Goal: Task Accomplishment & Management: Manage account settings

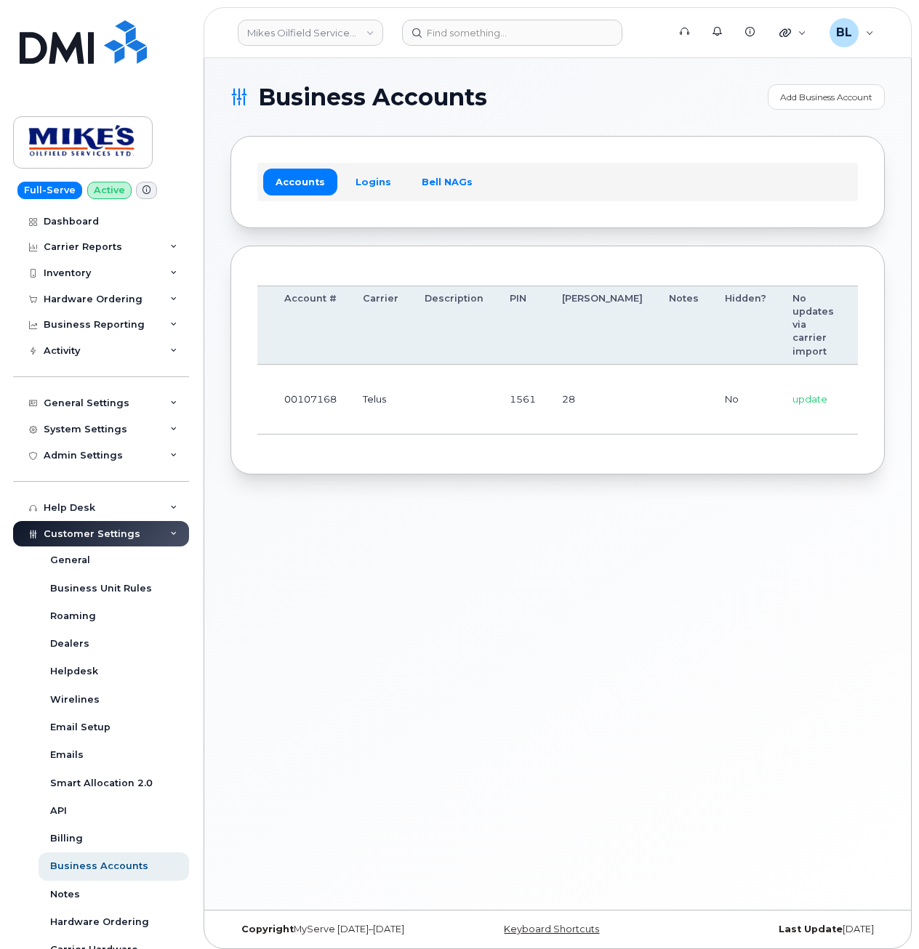
drag, startPoint x: 418, startPoint y: 411, endPoint x: 718, endPoint y: 408, distance: 300.3
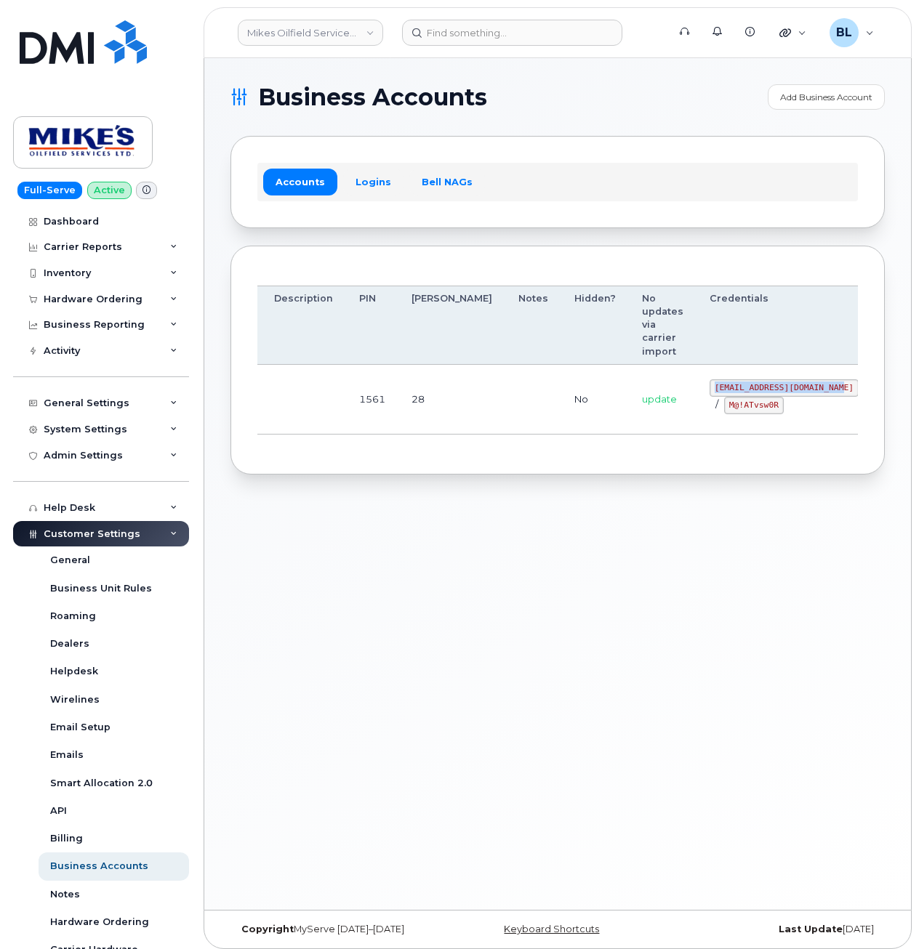
drag, startPoint x: 640, startPoint y: 388, endPoint x: 759, endPoint y: 387, distance: 119.2
click at [759, 387] on code "mikes.oilfield@outlook.com" at bounding box center [784, 387] width 149 height 17
copy code "mikes.oilfield@outlook.com"
drag, startPoint x: 581, startPoint y: 411, endPoint x: 827, endPoint y: 422, distance: 246.7
drag, startPoint x: 649, startPoint y: 403, endPoint x: 699, endPoint y: 409, distance: 50.6
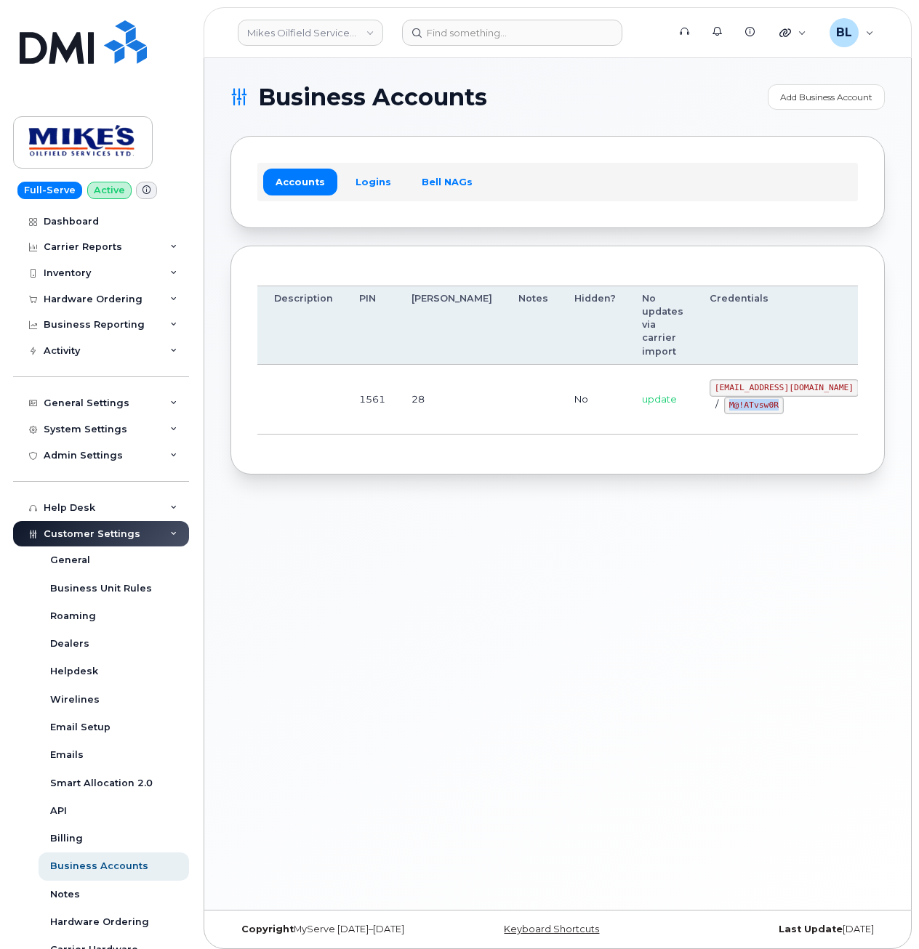
click at [724, 409] on code "M@!ATvsw0R" at bounding box center [754, 405] width 60 height 17
copy code "M@!ATvsw0R"
drag, startPoint x: 383, startPoint y: 470, endPoint x: 388, endPoint y: 403, distance: 67.1
click at [383, 468] on div "Order Account # Carrier Description PIN Bill Day Notes Hidden? No updates via c…" at bounding box center [557, 361] width 654 height 230
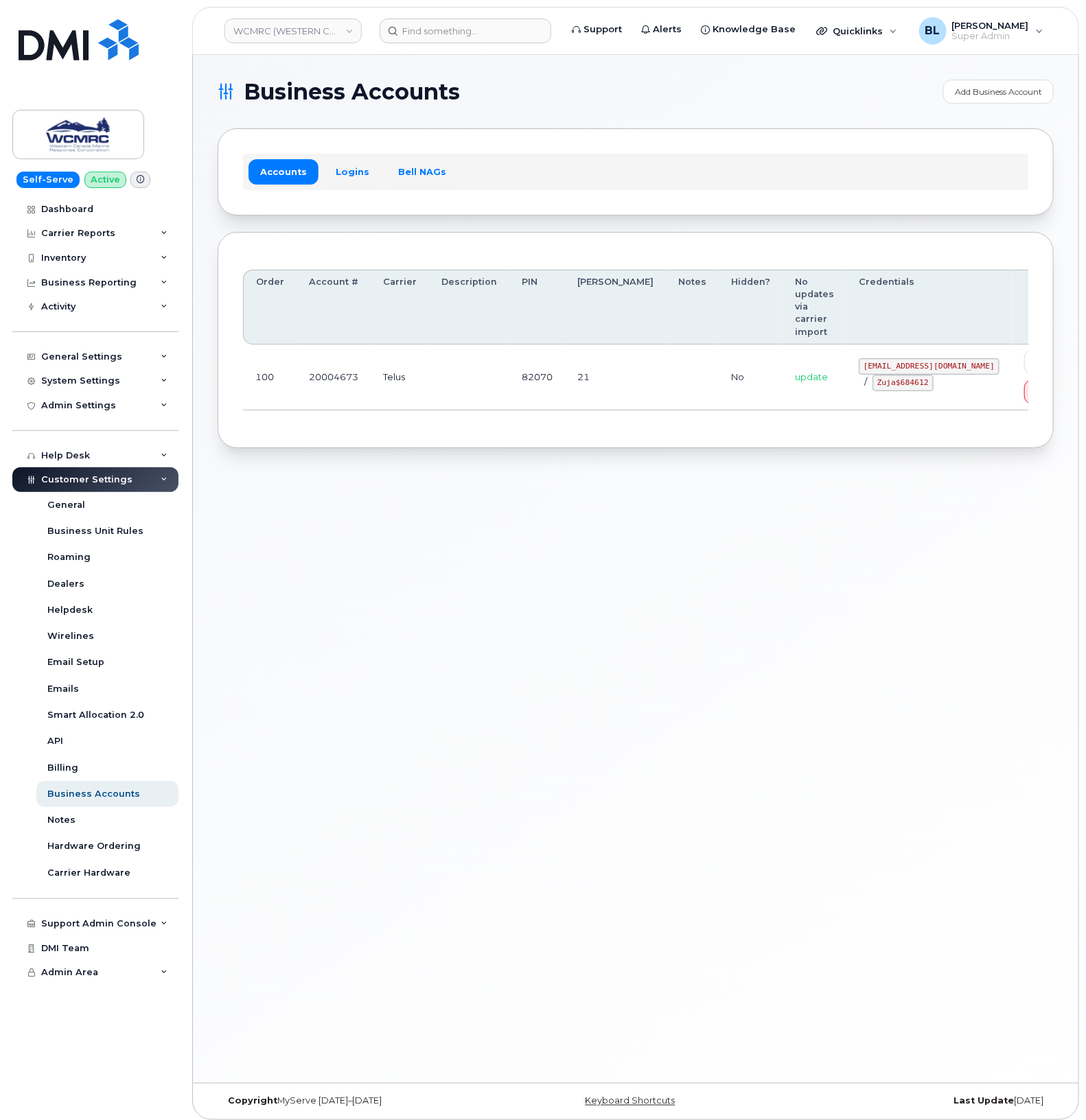
drag, startPoint x: 811, startPoint y: 336, endPoint x: 821, endPoint y: 333, distance: 10.4
drag, startPoint x: 836, startPoint y: 327, endPoint x: 892, endPoint y: 328, distance: 56.0
click at [892, 358] on code "ap@wcmrc.com" at bounding box center [928, 365] width 141 height 16
copy code "ap@wcmrc.com"
drag, startPoint x: 828, startPoint y: 348, endPoint x: 889, endPoint y: 344, distance: 61.1
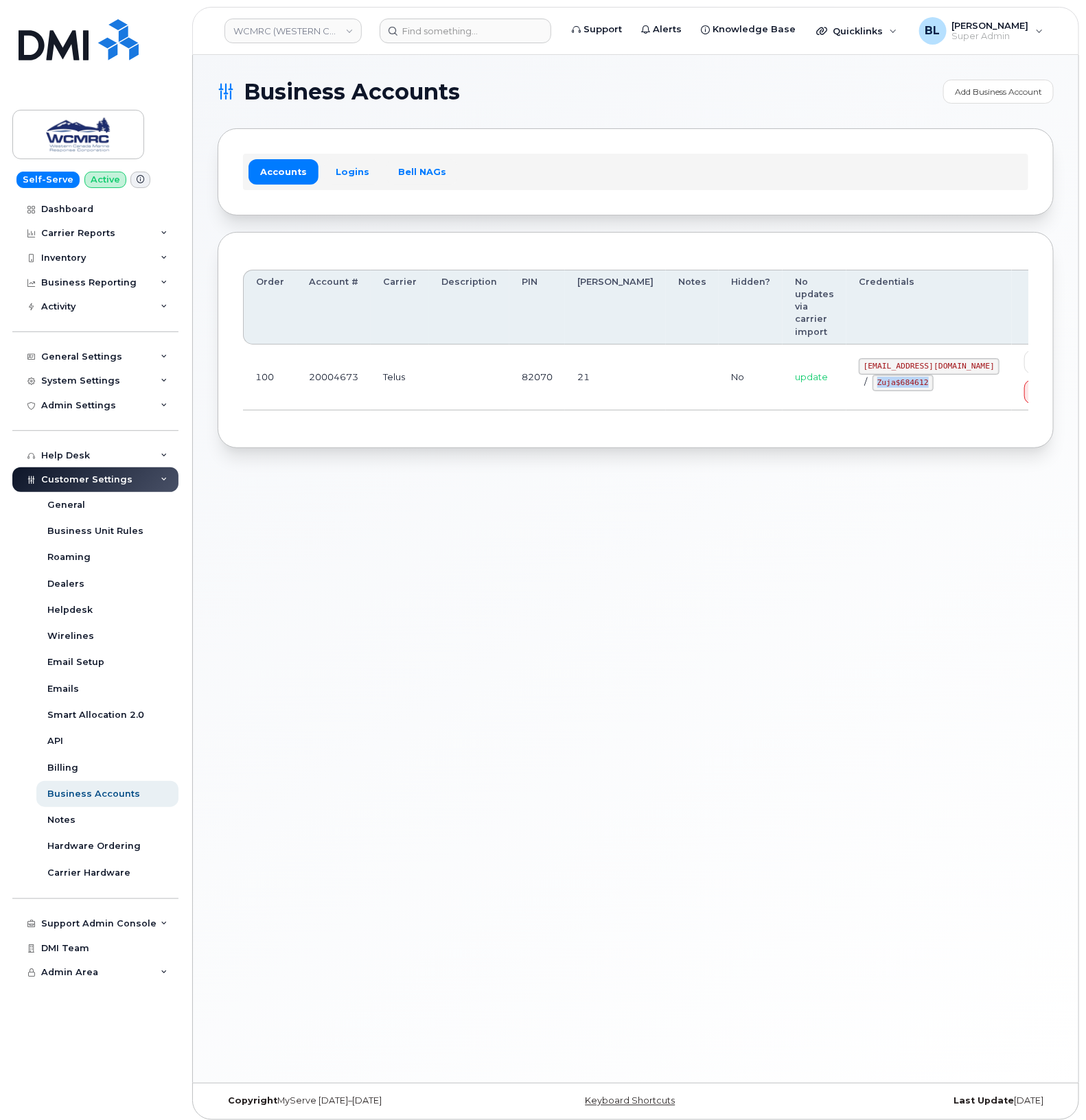
click at [889, 345] on td "ap@wcmrc.com / Zuja$684612" at bounding box center [928, 378] width 165 height 66
copy code "Zuja$684612"
click at [396, 443] on div "Business Accounts Add Business Account Accounts Logins Bell NAGs Order Account …" at bounding box center [636, 568] width 886 height 1028
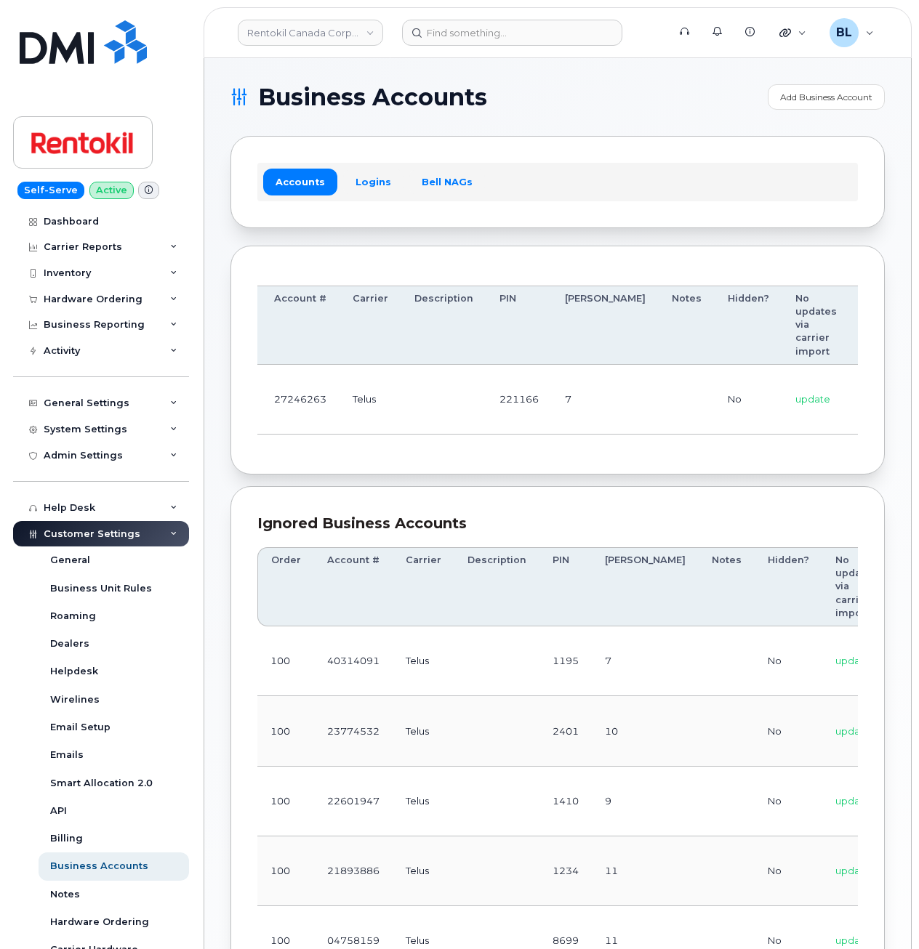
drag, startPoint x: 488, startPoint y: 407, endPoint x: 952, endPoint y: 409, distance: 463.8
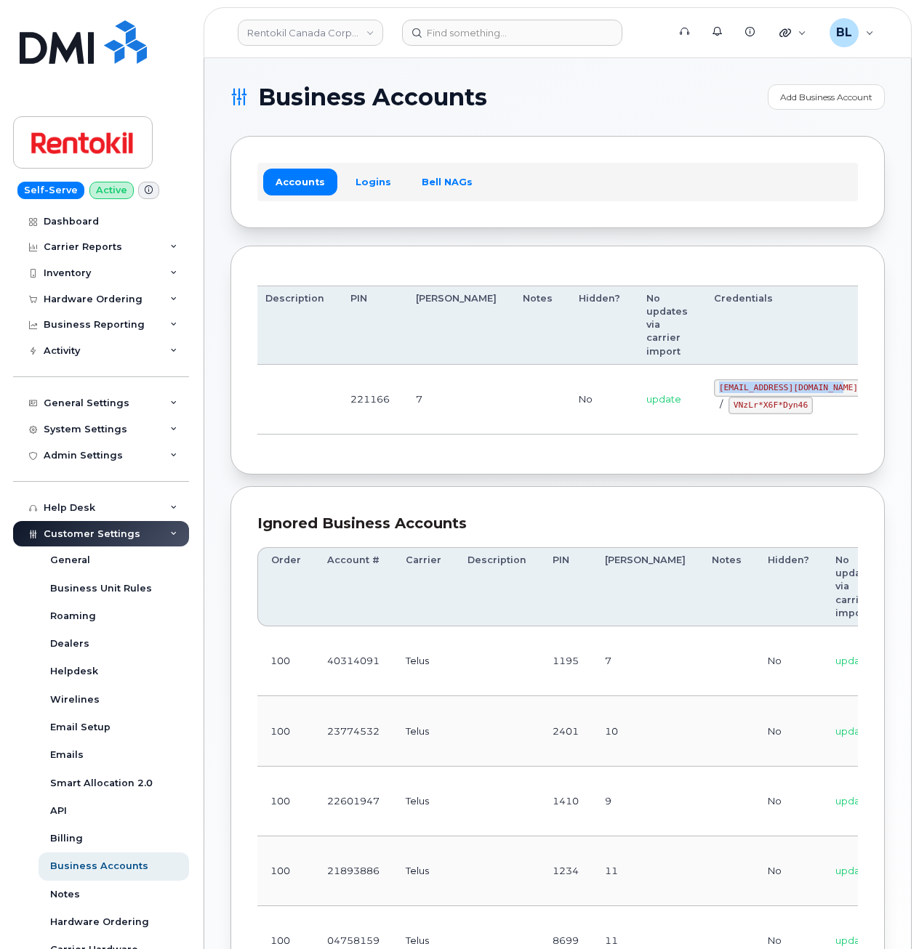
drag, startPoint x: 642, startPoint y: 382, endPoint x: 757, endPoint y: 390, distance: 115.1
click at [757, 390] on code "malorie.bell@rentokil.com" at bounding box center [788, 387] width 149 height 17
copy code "malorie.bell@rentokil.com"
drag, startPoint x: 364, startPoint y: 475, endPoint x: 379, endPoint y: 473, distance: 14.7
click at [364, 475] on div "Order Account # Carrier Description PIN Bill Day Notes Hidden? No updates via c…" at bounding box center [557, 361] width 654 height 230
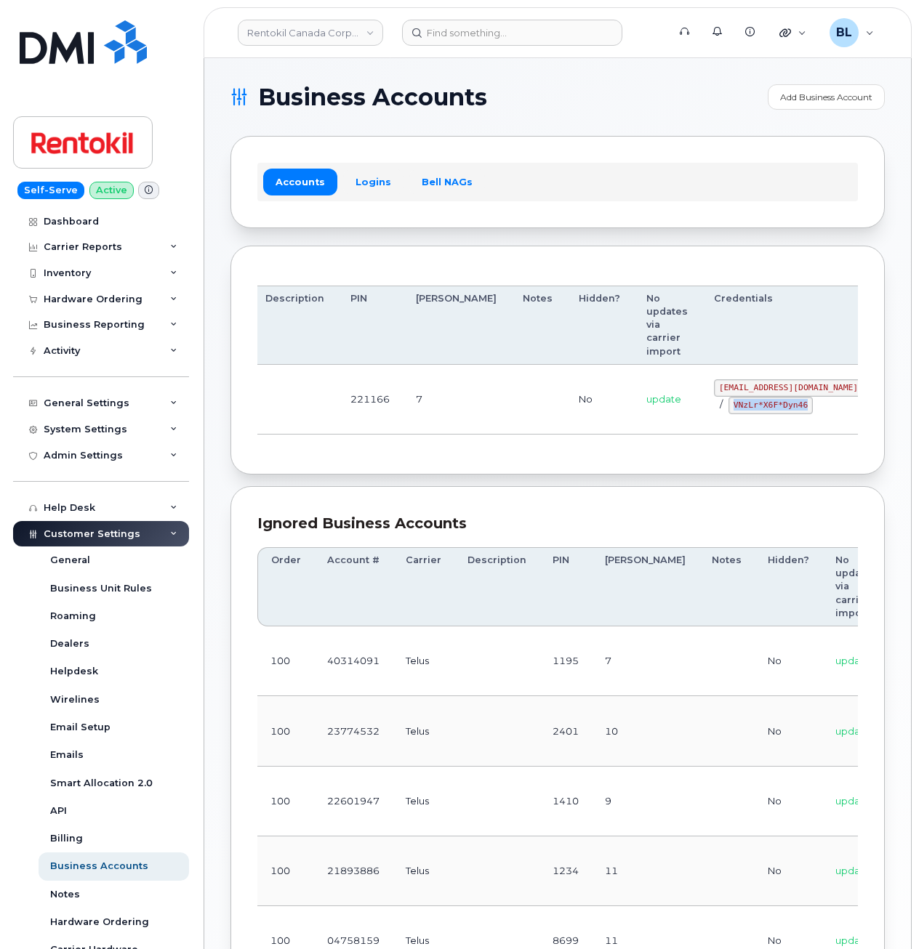
drag, startPoint x: 652, startPoint y: 408, endPoint x: 727, endPoint y: 408, distance: 74.9
click at [727, 408] on div "malorie.bell@rentokil.com / VNzLr*X6F*Dyn46" at bounding box center [788, 396] width 149 height 35
copy code "VNzLr*X6F*Dyn46"
click at [355, 427] on td "221166" at bounding box center [369, 400] width 65 height 70
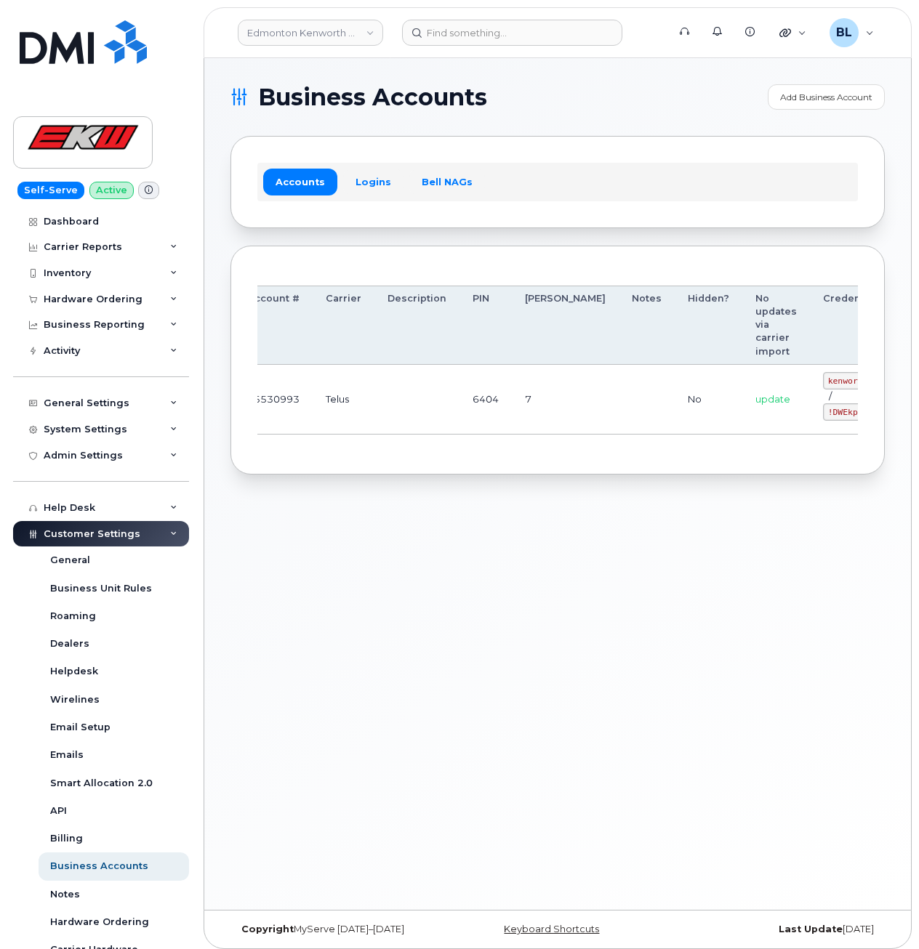
drag, startPoint x: 494, startPoint y: 346, endPoint x: 815, endPoint y: 361, distance: 320.9
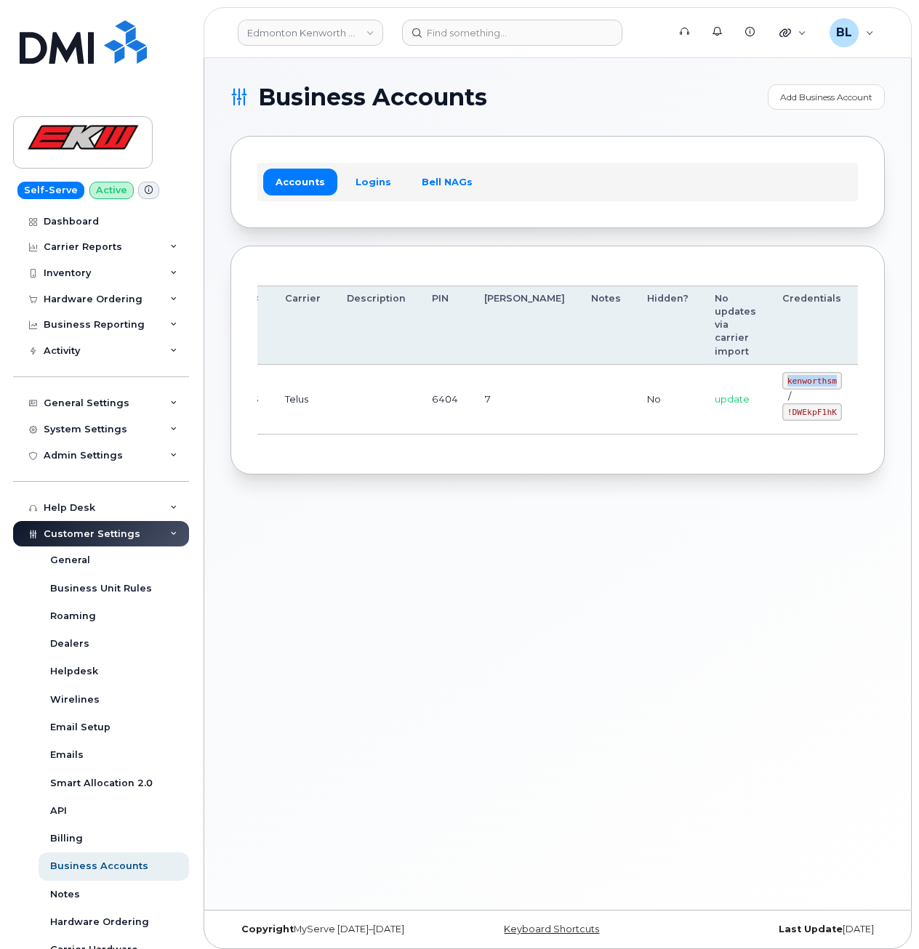
drag, startPoint x: 707, startPoint y: 377, endPoint x: 758, endPoint y: 379, distance: 51.6
click at [782, 379] on code "kenworthsm" at bounding box center [812, 380] width 60 height 17
copy code "kenworthsm"
drag, startPoint x: 705, startPoint y: 416, endPoint x: 757, endPoint y: 417, distance: 51.6
click at [769, 417] on td "kenworthsm / !DWEkpF1hK" at bounding box center [812, 400] width 86 height 70
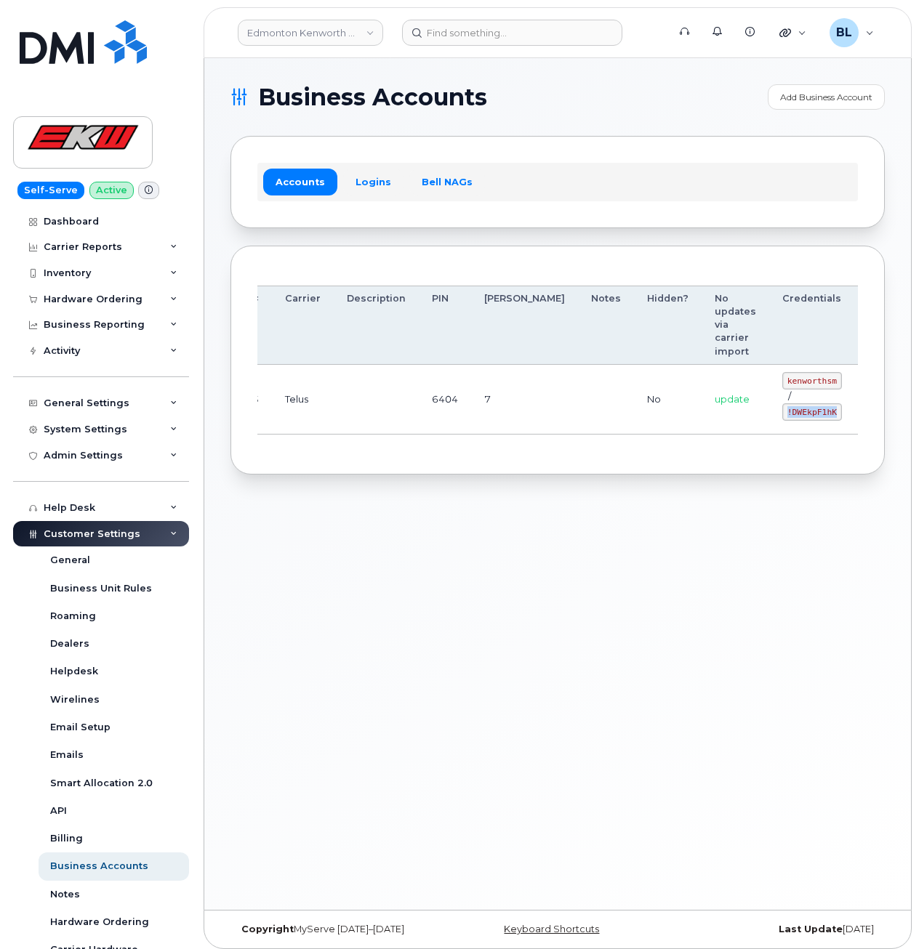
copy code "!DWEkpF1hK"
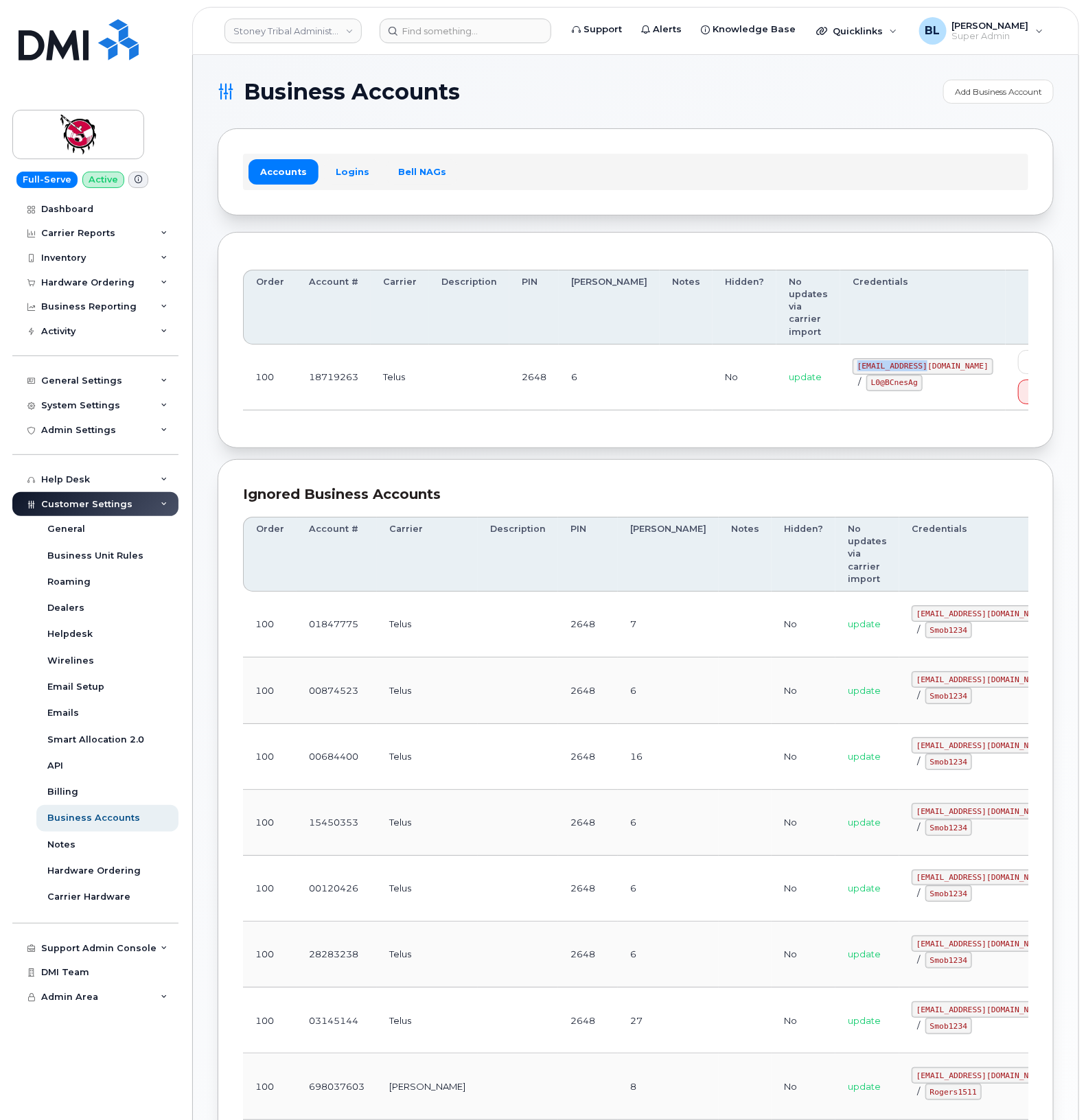
drag, startPoint x: 823, startPoint y: 328, endPoint x: 894, endPoint y: 327, distance: 71.0
click at [894, 358] on code "18719263@sm.com" at bounding box center [923, 365] width 141 height 16
copy code "18719263@sm.com"
click at [464, 386] on div "Order Account # Carrier Description PIN Bill Day Notes Hidden? No updates via c…" at bounding box center [636, 341] width 786 height 166
drag, startPoint x: 823, startPoint y: 350, endPoint x: 870, endPoint y: 348, distance: 47.0
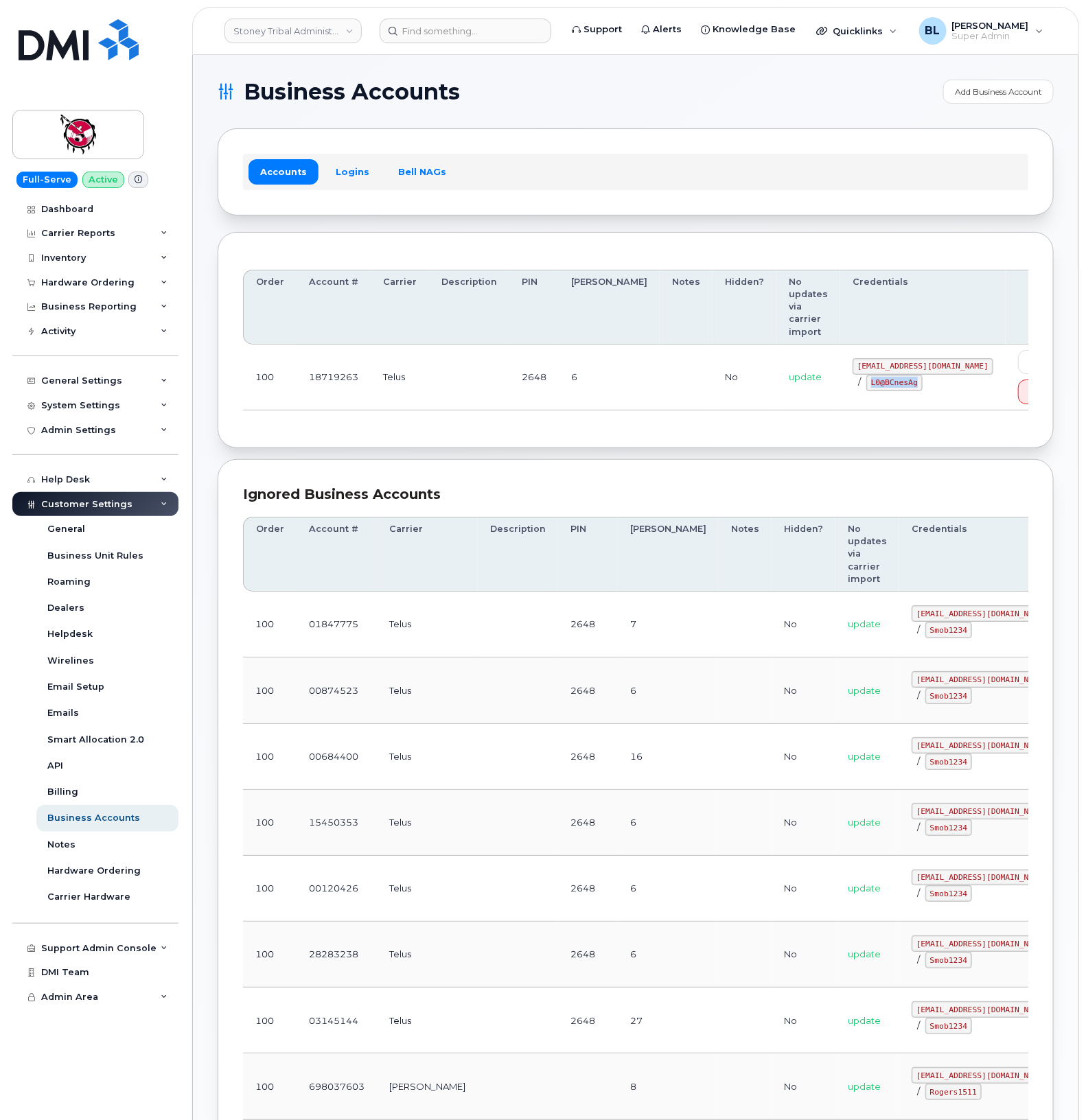
click at [870, 375] on code "L0@BCnesAg" at bounding box center [894, 382] width 57 height 16
copy code "L0@BCnesAg"
drag, startPoint x: 436, startPoint y: 417, endPoint x: 391, endPoint y: 321, distance: 106.0
click at [436, 417] on section "Business Accounts Add Business Account Accounts Logins Bell NAGs Order Account …" at bounding box center [635, 981] width 836 height 1805
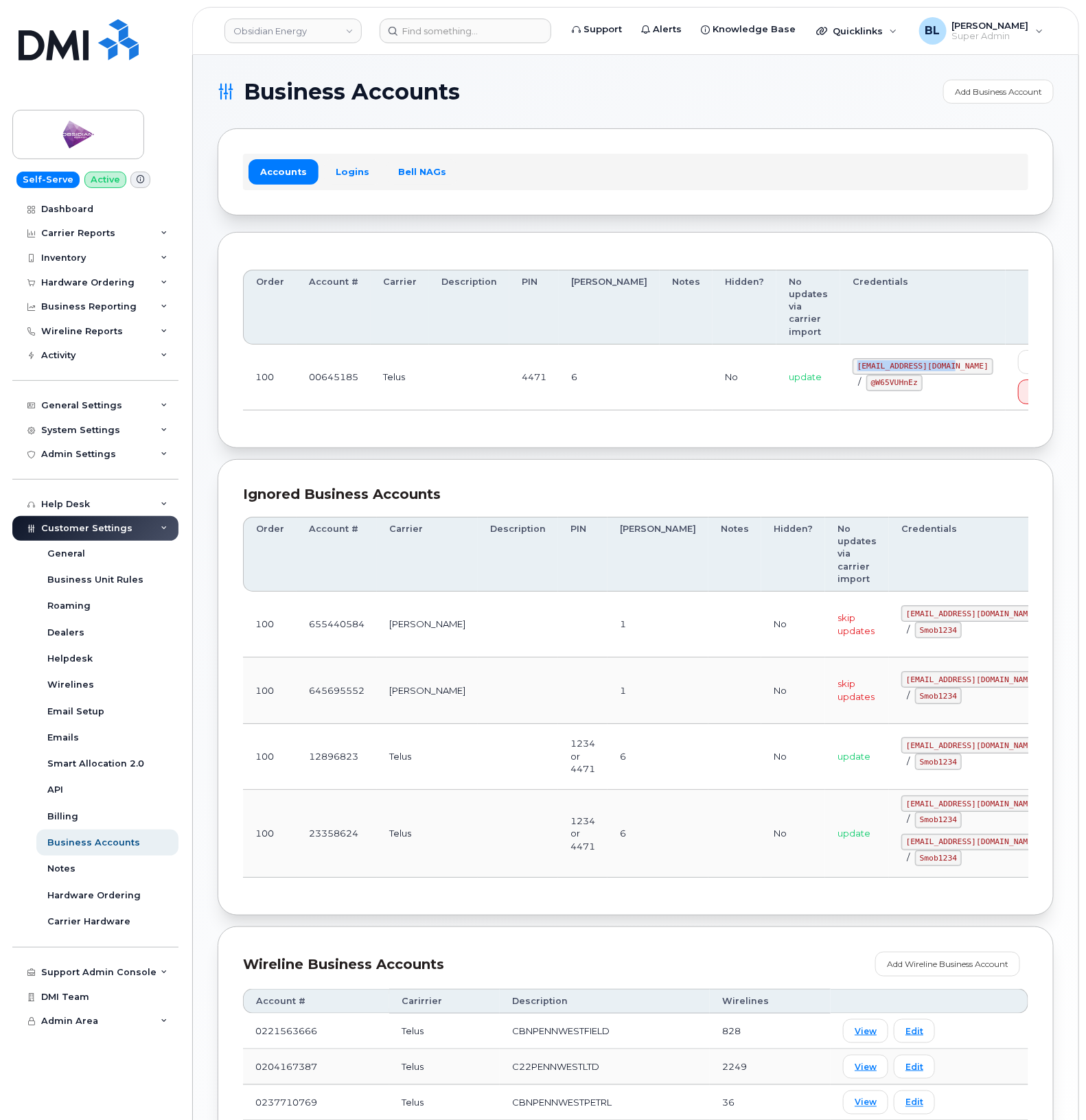
drag, startPoint x: 811, startPoint y: 338, endPoint x: 907, endPoint y: 344, distance: 96.2
click at [907, 358] on code "[EMAIL_ADDRESS][DOMAIN_NAME]" at bounding box center [923, 365] width 141 height 16
copy code "[EMAIL_ADDRESS][DOMAIN_NAME]"
drag, startPoint x: 808, startPoint y: 352, endPoint x: 858, endPoint y: 362, distance: 51.0
click at [858, 362] on td "pw00645185sm@yahoo.ca / @W65VUHnEz" at bounding box center [923, 378] width 165 height 66
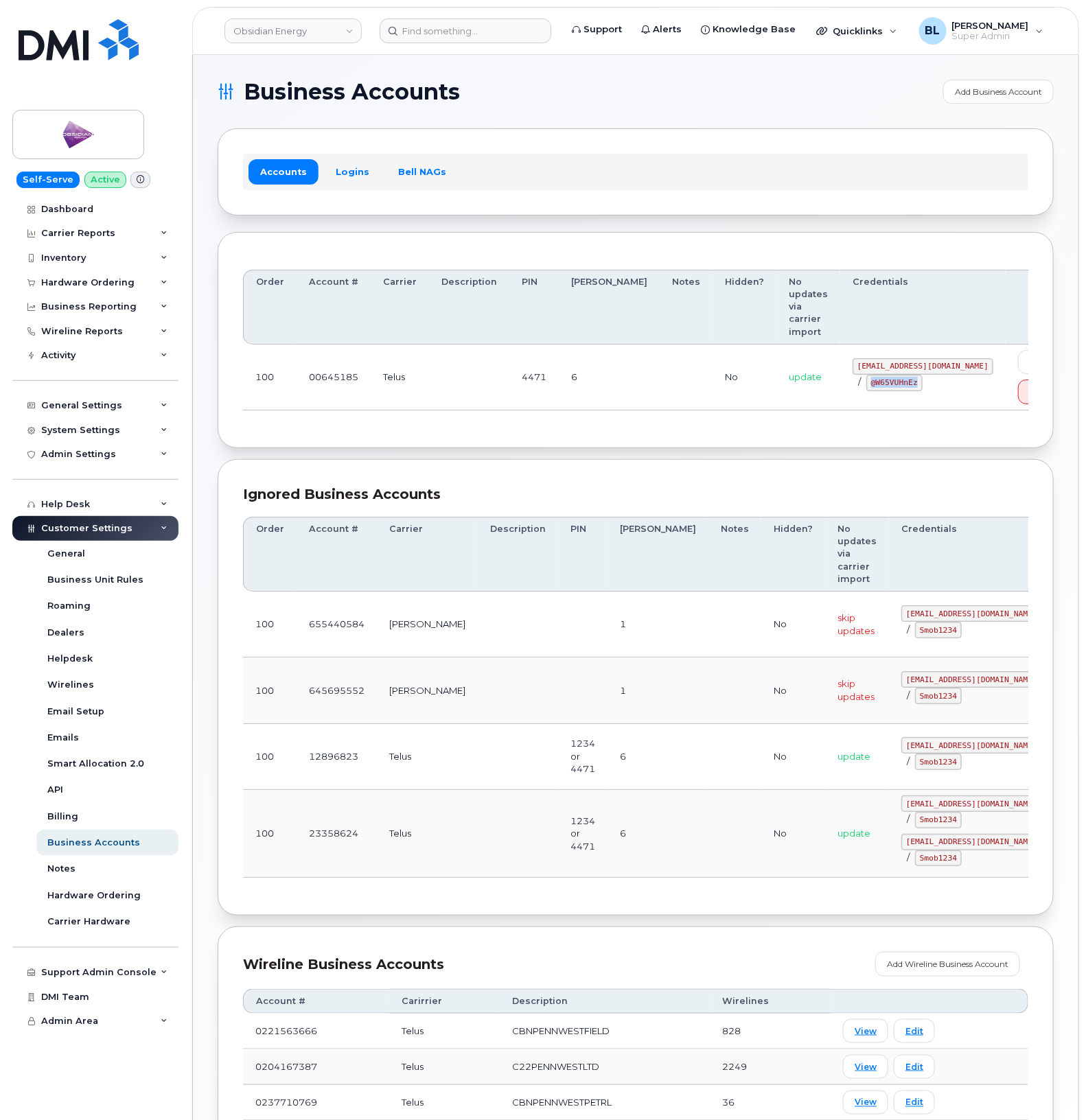
copy code "@W65VUHnEz"
click at [501, 407] on div "Order Account # Carrier Description PIN Bill Day Notes Hidden? No updates via c…" at bounding box center [635, 341] width 836 height 217
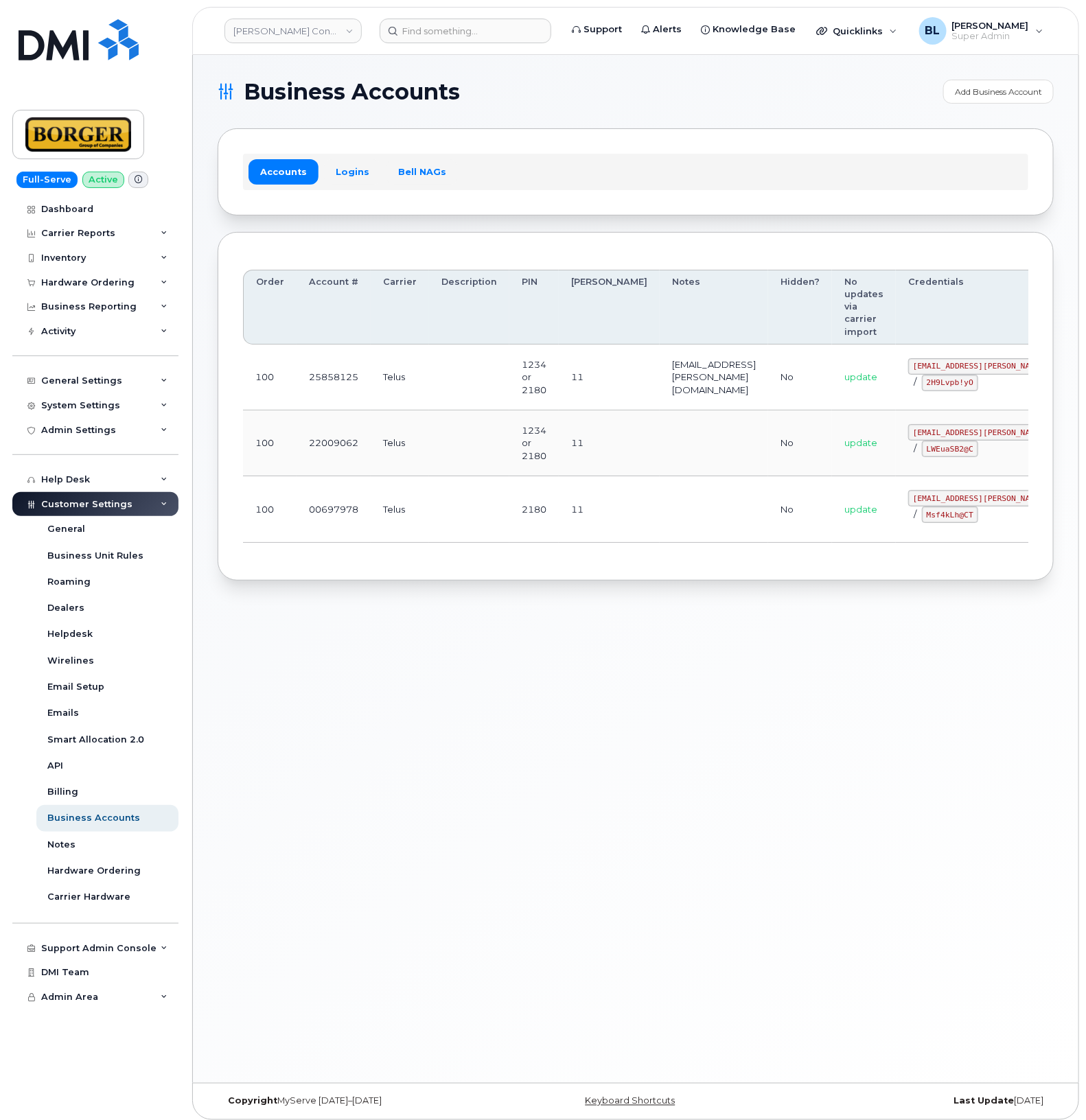
drag, startPoint x: 723, startPoint y: 458, endPoint x: 819, endPoint y: 465, distance: 96.3
drag, startPoint x: 855, startPoint y: 436, endPoint x: 976, endPoint y: 438, distance: 121.0
click at [976, 438] on td "[EMAIL_ADDRESS][PERSON_NAME][DOMAIN_NAME] / LWEuaSB2@C" at bounding box center [1010, 444] width 227 height 66
copy code "[EMAIL_ADDRESS][PERSON_NAME][DOMAIN_NAME]"
drag, startPoint x: 874, startPoint y: 451, endPoint x: 920, endPoint y: 458, distance: 46.5
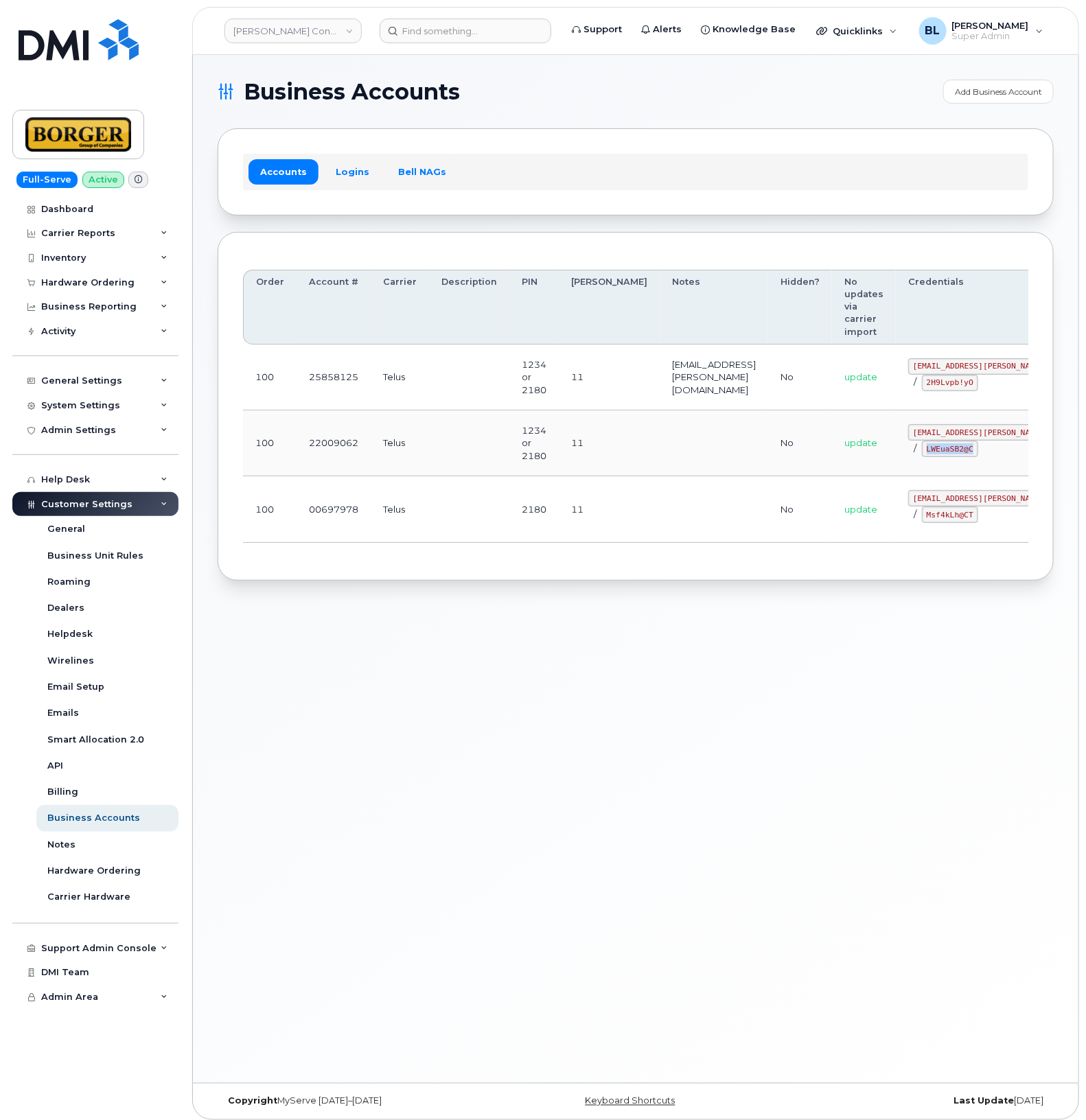
click at [922, 457] on code "LWEuaSB2@C" at bounding box center [950, 449] width 57 height 16
copy code "LWEuaSB2@C"
click at [394, 555] on div "Order Account # Carrier Description PIN Bill Day Notes Hidden? No updates via c…" at bounding box center [636, 407] width 786 height 298
drag, startPoint x: 855, startPoint y: 500, endPoint x: 939, endPoint y: 501, distance: 84.0
click at [939, 501] on td "corprick@borger.ca / Msf4kLh@CT" at bounding box center [1010, 510] width 227 height 66
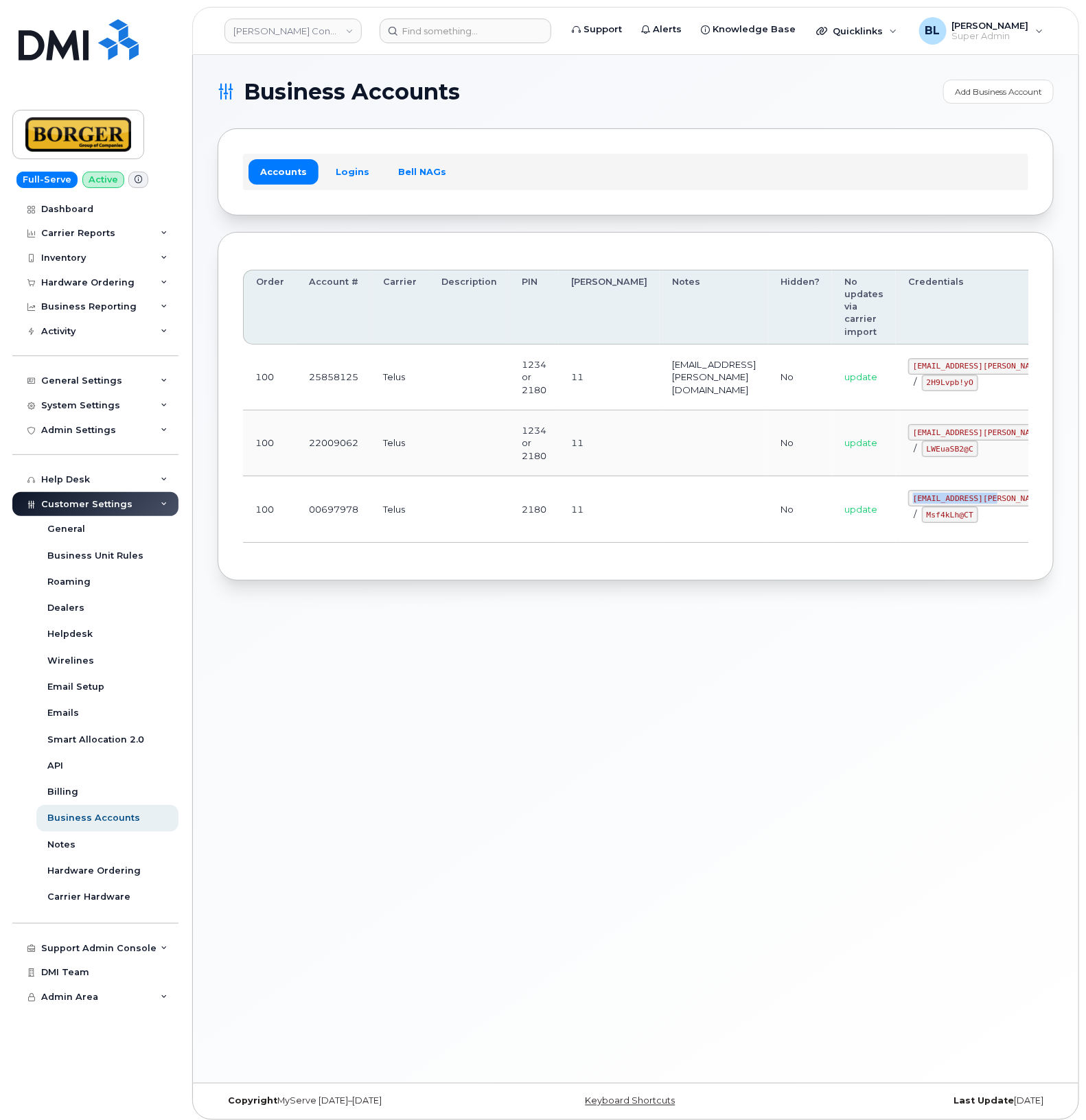
copy code "corprick@borger.ca"
drag, startPoint x: 484, startPoint y: 590, endPoint x: 567, endPoint y: 569, distance: 85.6
click at [484, 590] on div "Business Accounts Add Business Account Accounts Logins Bell NAGs Order Account …" at bounding box center [636, 568] width 886 height 1028
drag, startPoint x: 858, startPoint y: 519, endPoint x: 907, endPoint y: 521, distance: 49.0
click at [922, 521] on code "Msf4kLh@CT" at bounding box center [950, 515] width 57 height 16
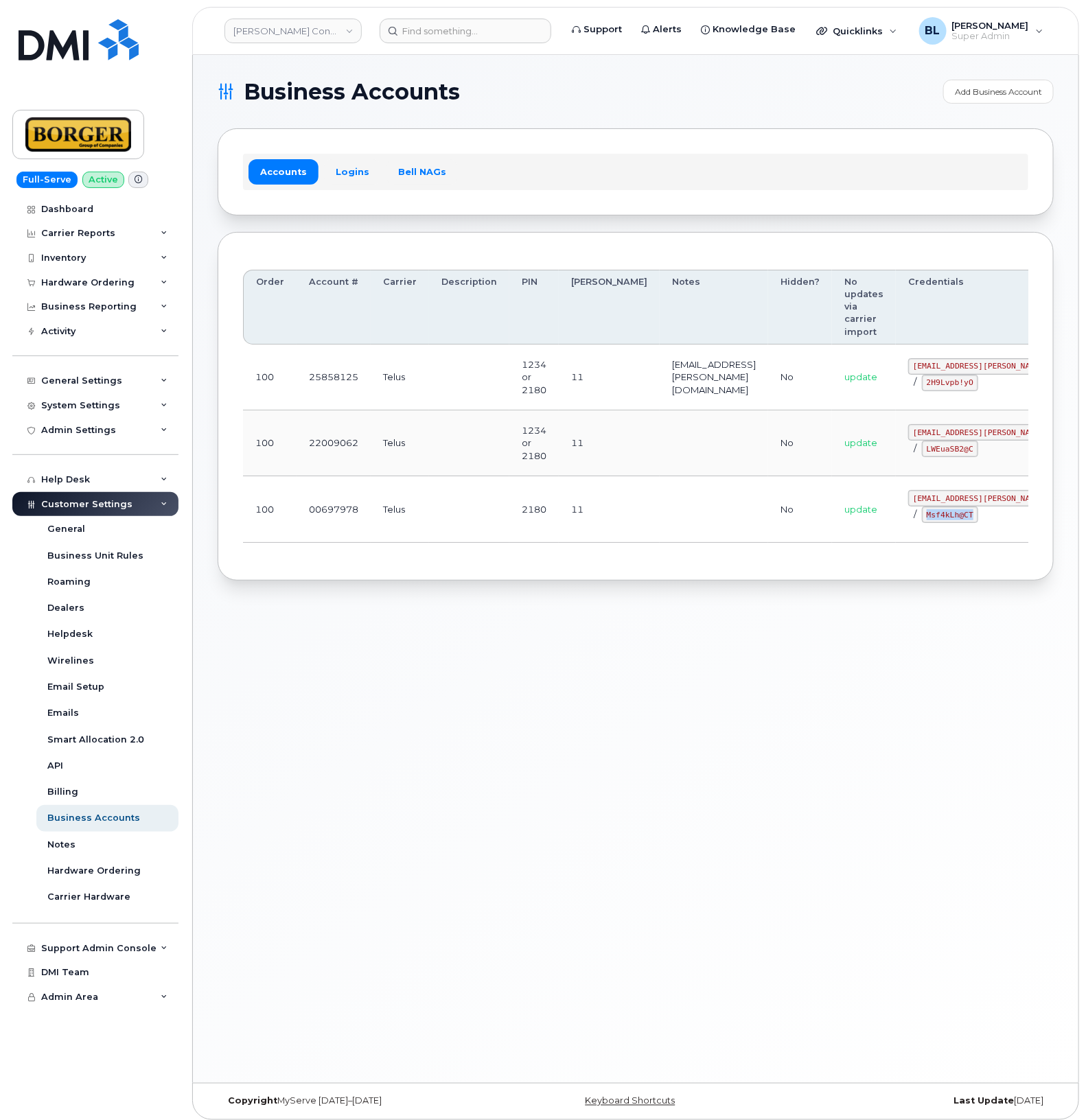
copy code "Msf4kLh@CT"
drag, startPoint x: 429, startPoint y: 653, endPoint x: 746, endPoint y: 466, distance: 368.0
click at [430, 653] on div "Business Accounts Add Business Account Accounts Logins Bell NAGs Order Account …" at bounding box center [636, 568] width 886 height 1028
drag, startPoint x: 859, startPoint y: 365, endPoint x: 952, endPoint y: 372, distance: 93.3
click at [952, 372] on code "ricksalmcal@borger.ca" at bounding box center [1010, 365] width 202 height 16
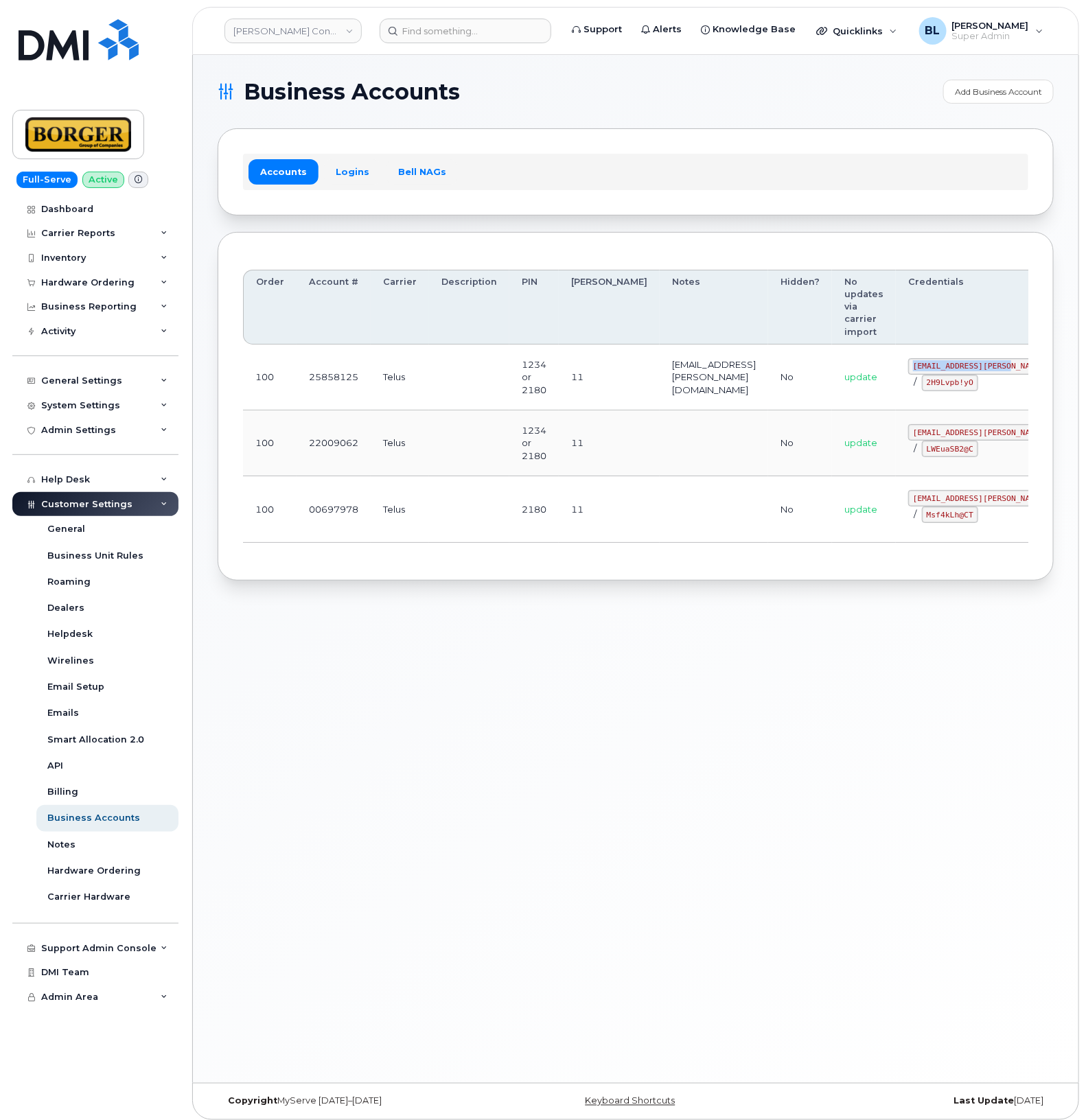
copy code "ricksalmcal@borger.ca"
drag, startPoint x: 839, startPoint y: 388, endPoint x: 846, endPoint y: 390, distance: 7.3
click at [840, 388] on td "update" at bounding box center [864, 378] width 64 height 66
drag, startPoint x: 859, startPoint y: 386, endPoint x: 904, endPoint y: 389, distance: 45.1
click at [922, 389] on code "2H9Lvpb!yO" at bounding box center [950, 382] width 57 height 16
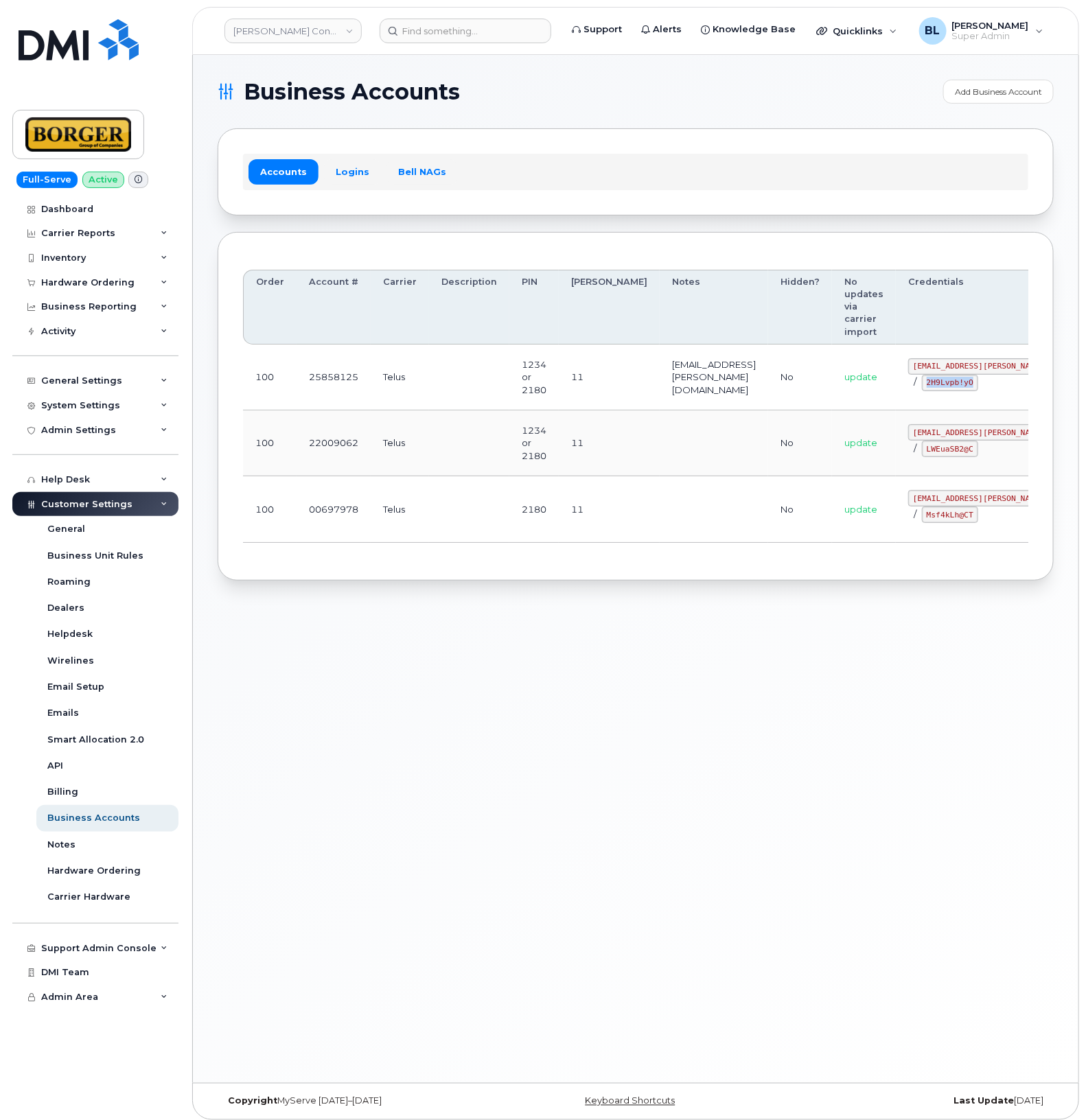
copy code "2H9Lvpb!yO"
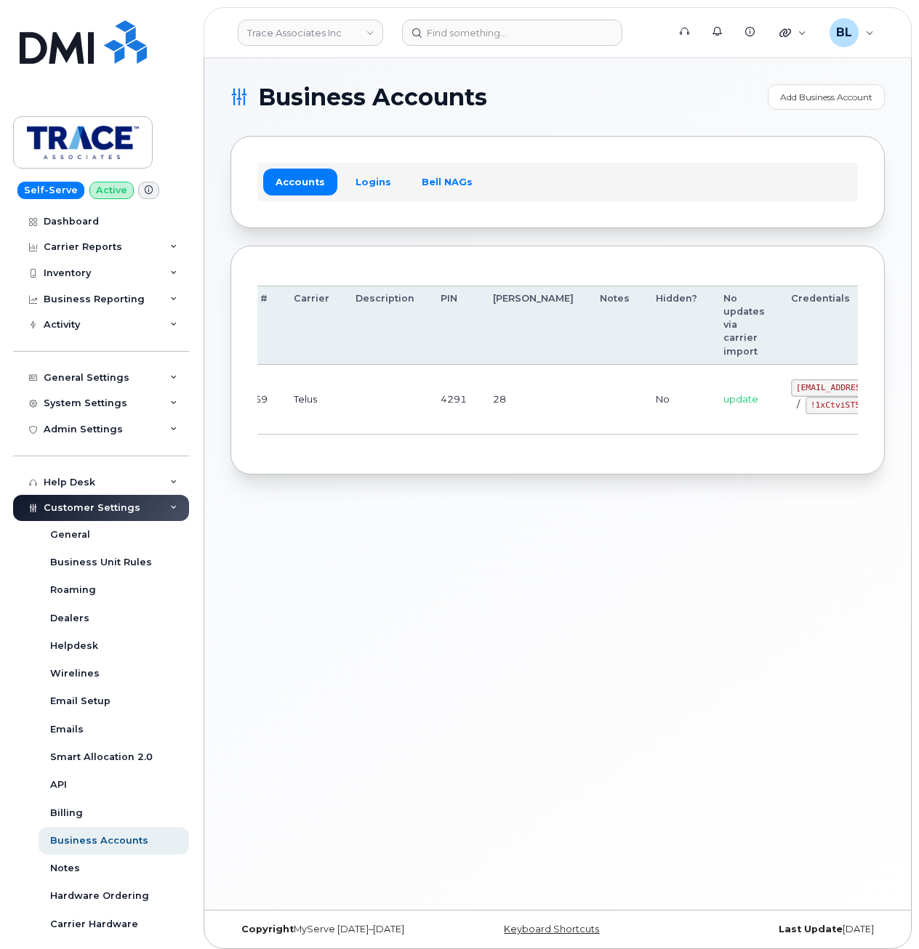
drag, startPoint x: 638, startPoint y: 382, endPoint x: 909, endPoint y: 355, distance: 271.8
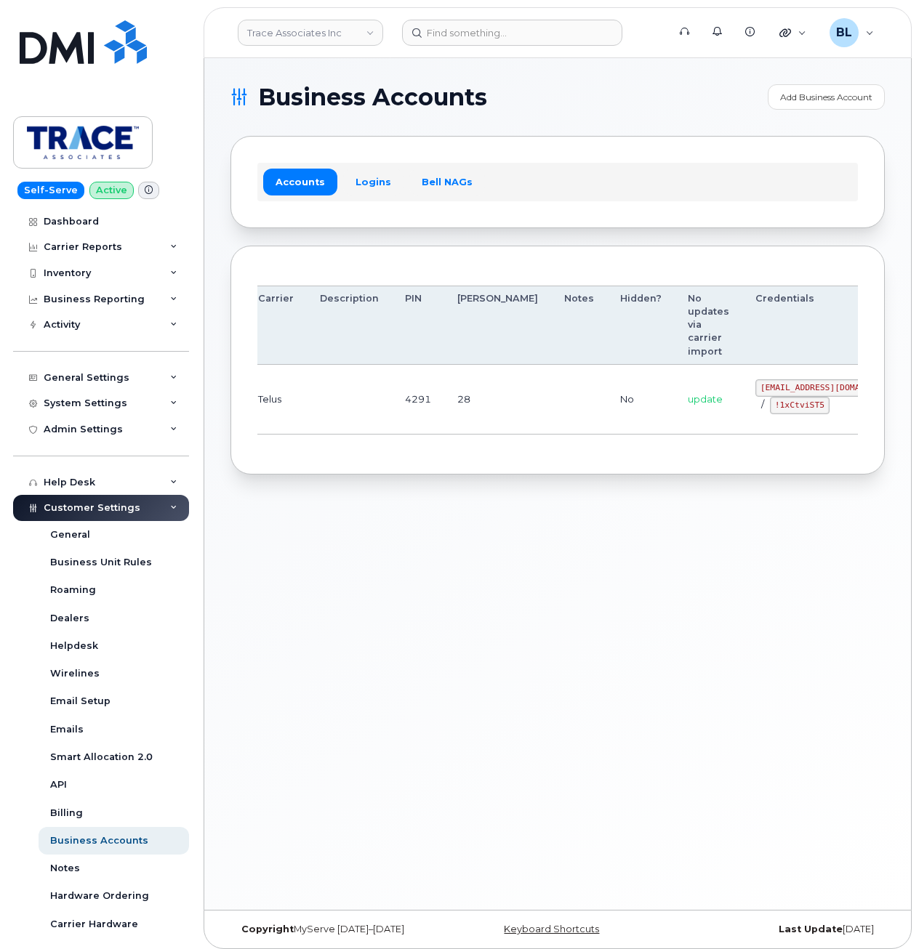
click at [755, 383] on code "trace@myserve.co" at bounding box center [829, 387] width 149 height 17
drag, startPoint x: 685, startPoint y: 385, endPoint x: 762, endPoint y: 391, distance: 77.3
click at [762, 391] on code "trace@myserve.co" at bounding box center [829, 387] width 149 height 17
copy code "trace@myserve.co"
click at [312, 472] on div "Order Account # Carrier Description PIN Bill Day Notes Hidden? No updates via c…" at bounding box center [557, 361] width 654 height 230
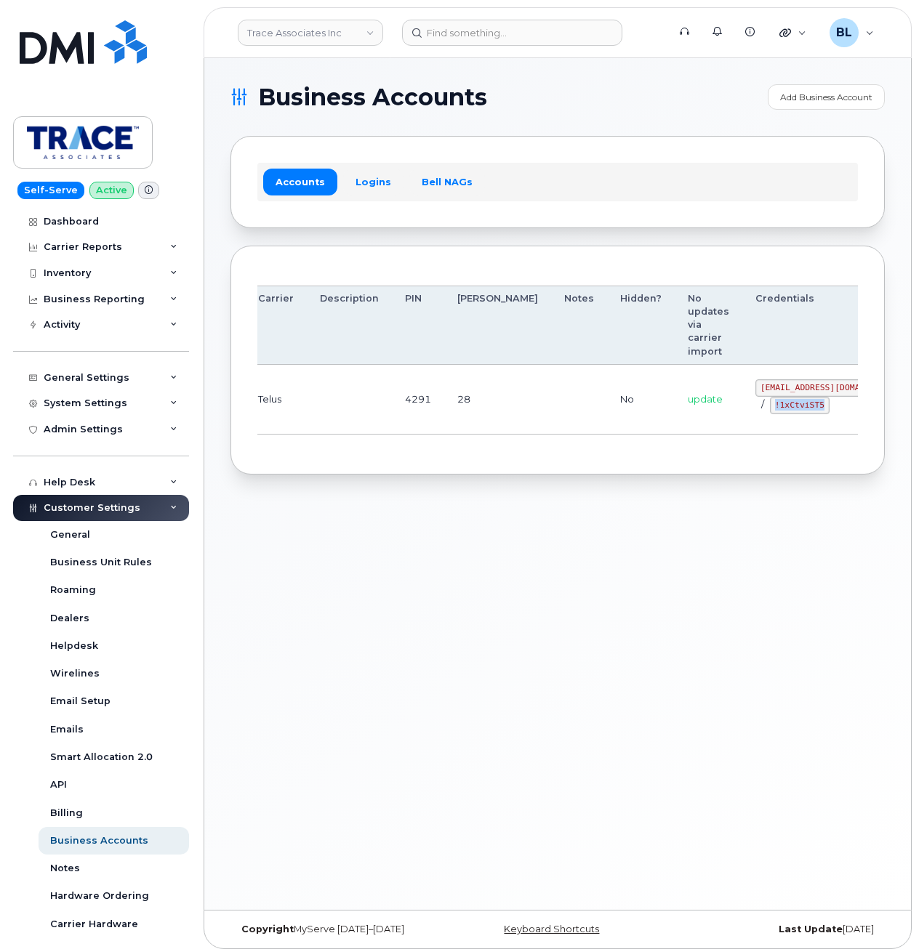
drag, startPoint x: 694, startPoint y: 405, endPoint x: 747, endPoint y: 413, distance: 53.7
click at [770, 413] on code "!1xCtviST5" at bounding box center [800, 405] width 60 height 17
copy code "!1xCtviST5"
click at [334, 489] on div "Business Accounts Add Business Account Accounts Logins Bell NAGs Order Account …" at bounding box center [557, 484] width 707 height 852
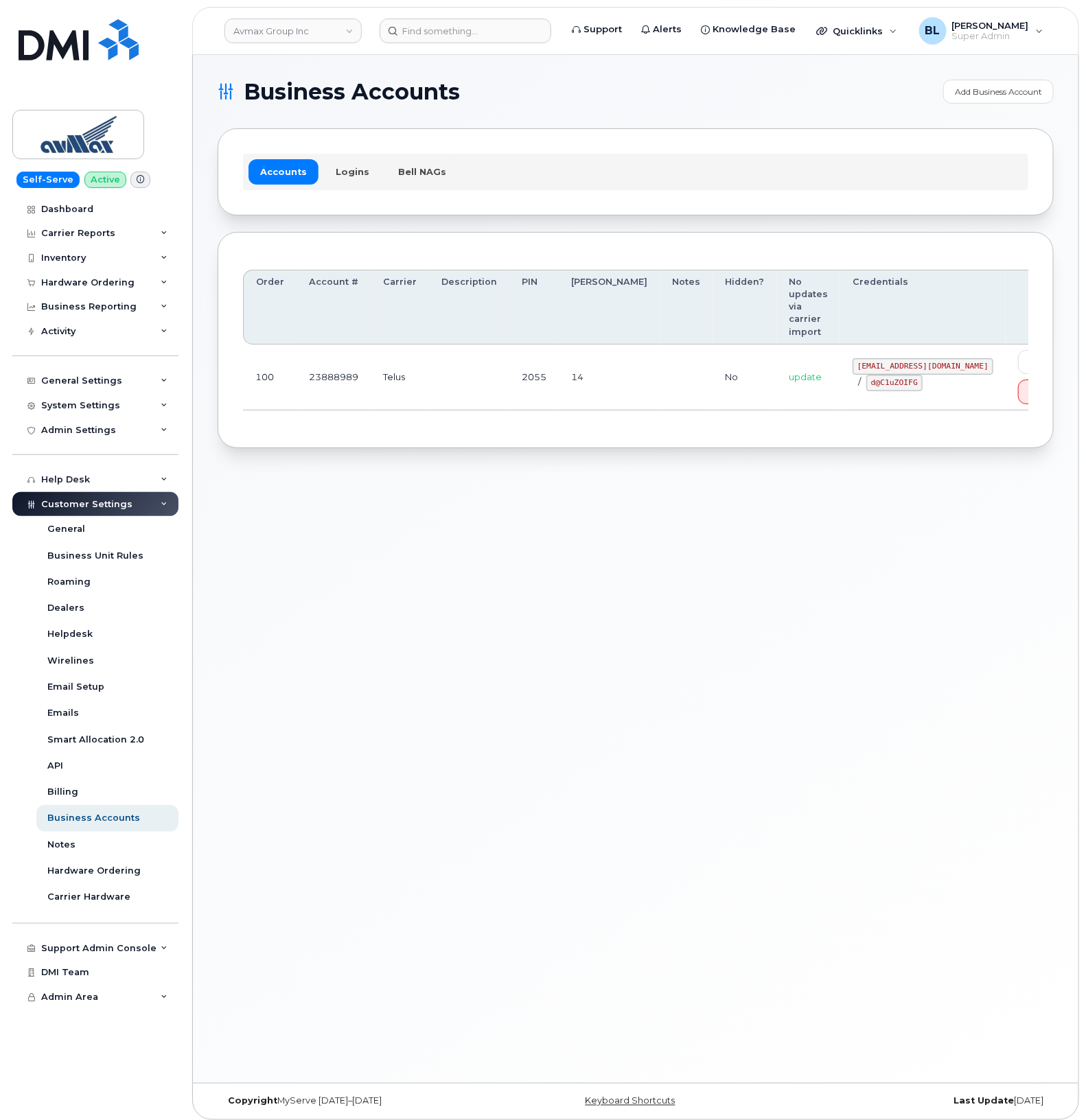
drag, startPoint x: 539, startPoint y: 601, endPoint x: 500, endPoint y: 585, distance: 42.2
click at [539, 601] on div "Business Accounts Add Business Account Accounts Logins Bell NAGs Order Account …" at bounding box center [636, 568] width 886 height 1028
drag, startPoint x: 790, startPoint y: 353, endPoint x: 925, endPoint y: 361, distance: 135.2
click at [925, 361] on td "pinecliff@simplexmobility.com / d@C1uZOIFG" at bounding box center [923, 378] width 165 height 66
copy code "pinecliff@simplexmobility.com"
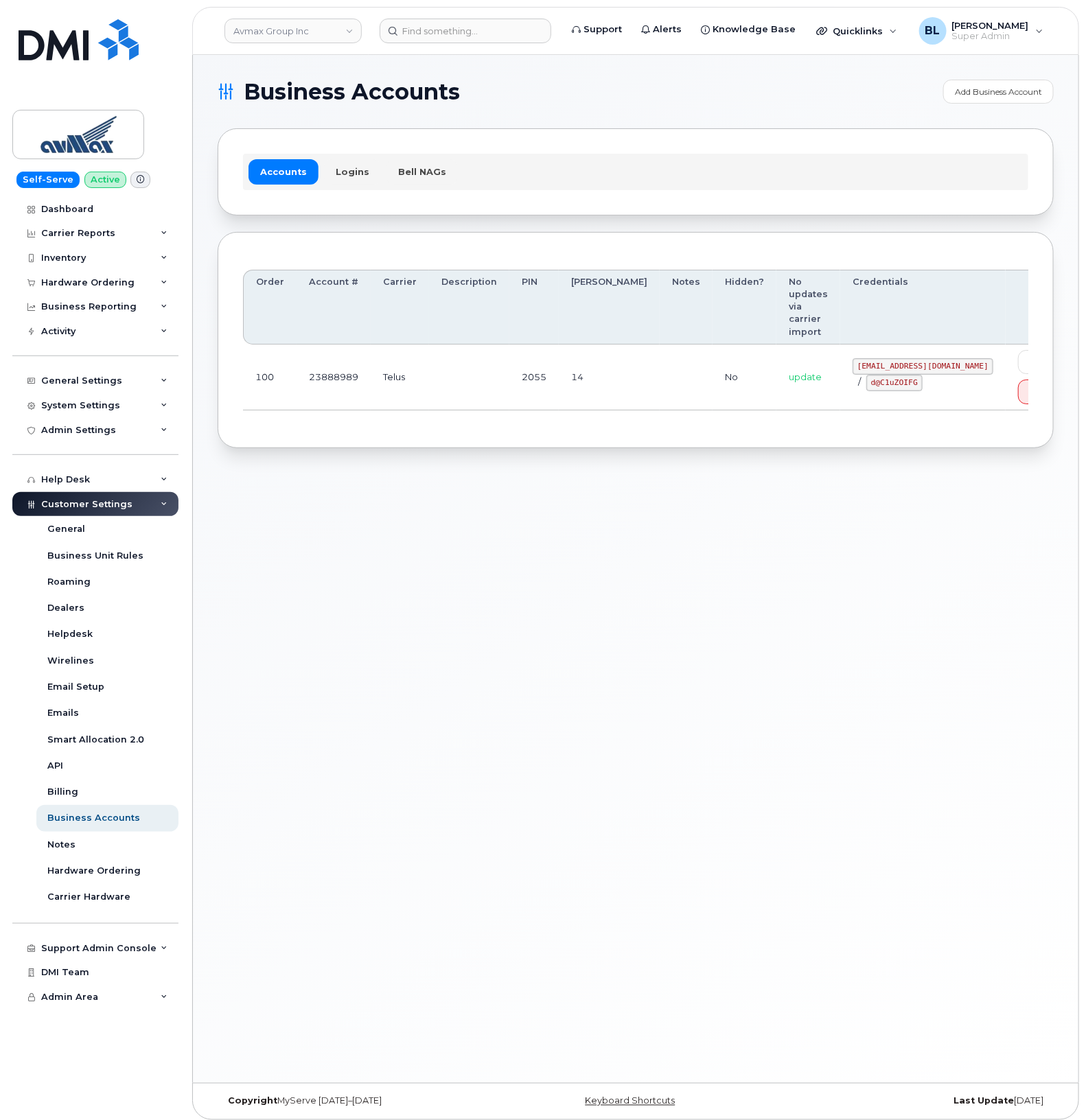
drag, startPoint x: 395, startPoint y: 530, endPoint x: 411, endPoint y: 520, distance: 18.9
click at [396, 530] on div "Business Accounts Add Business Account Accounts Logins Bell NAGs Order Account …" at bounding box center [636, 568] width 886 height 1028
drag, startPoint x: 806, startPoint y: 371, endPoint x: 857, endPoint y: 376, distance: 51.2
click at [866, 376] on code "d@C1uZOIFG" at bounding box center [894, 382] width 57 height 16
copy code "d@C1uZOIFG"
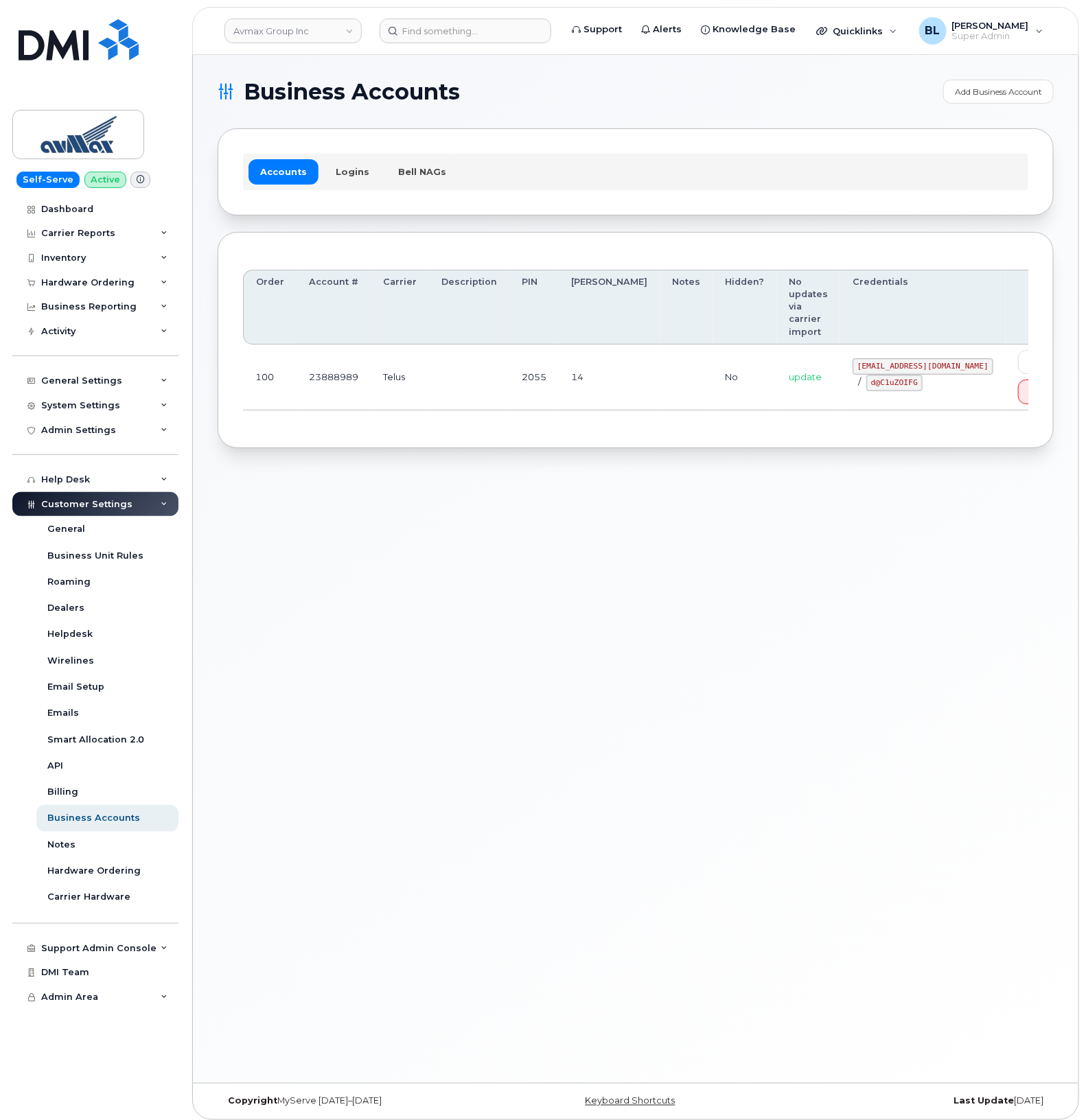
click at [514, 544] on div "Business Accounts Add Business Account Accounts Logins Bell NAGs Order Account …" at bounding box center [636, 568] width 886 height 1028
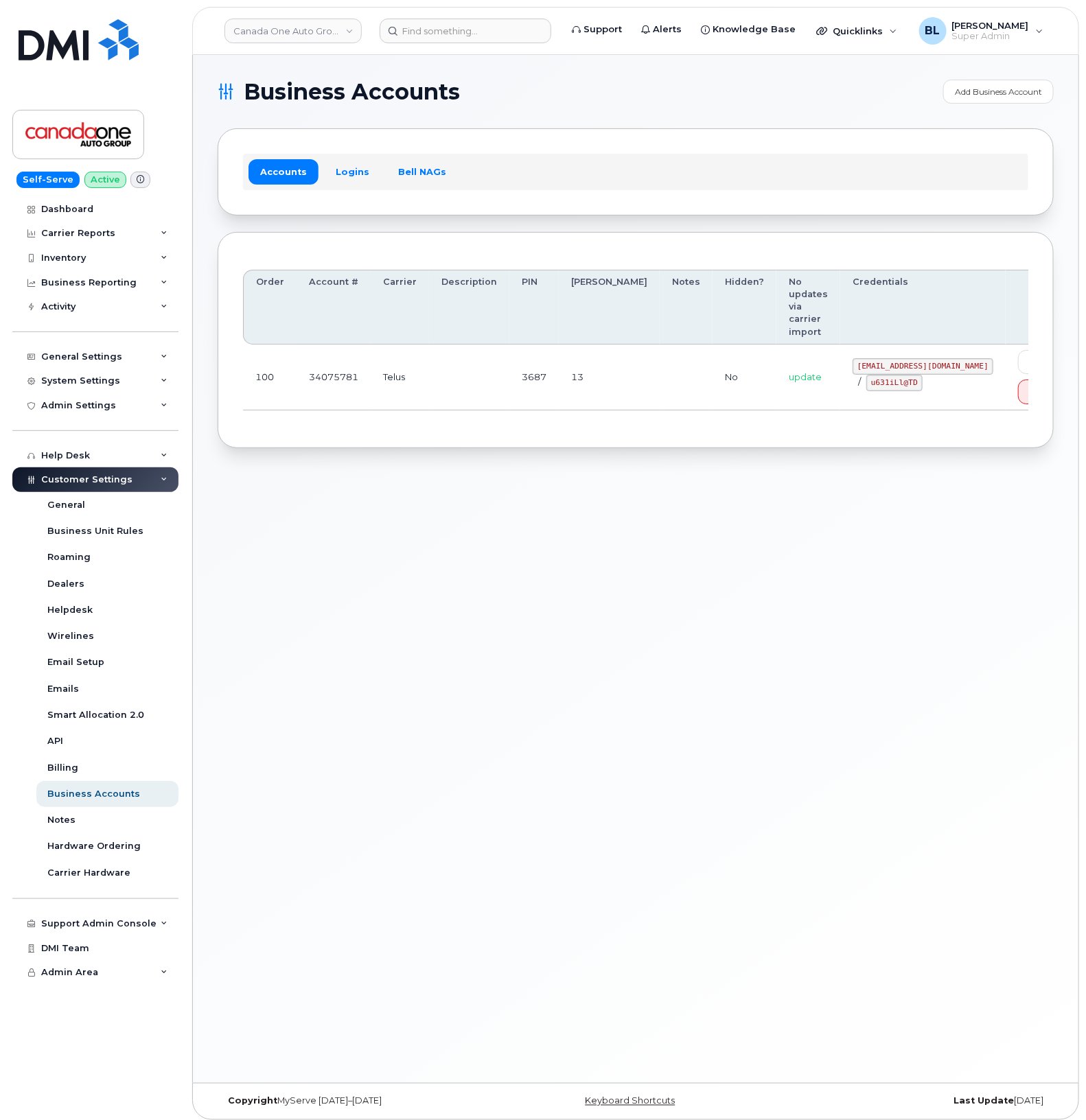
drag, startPoint x: 499, startPoint y: 348, endPoint x: 866, endPoint y: 368, distance: 367.5
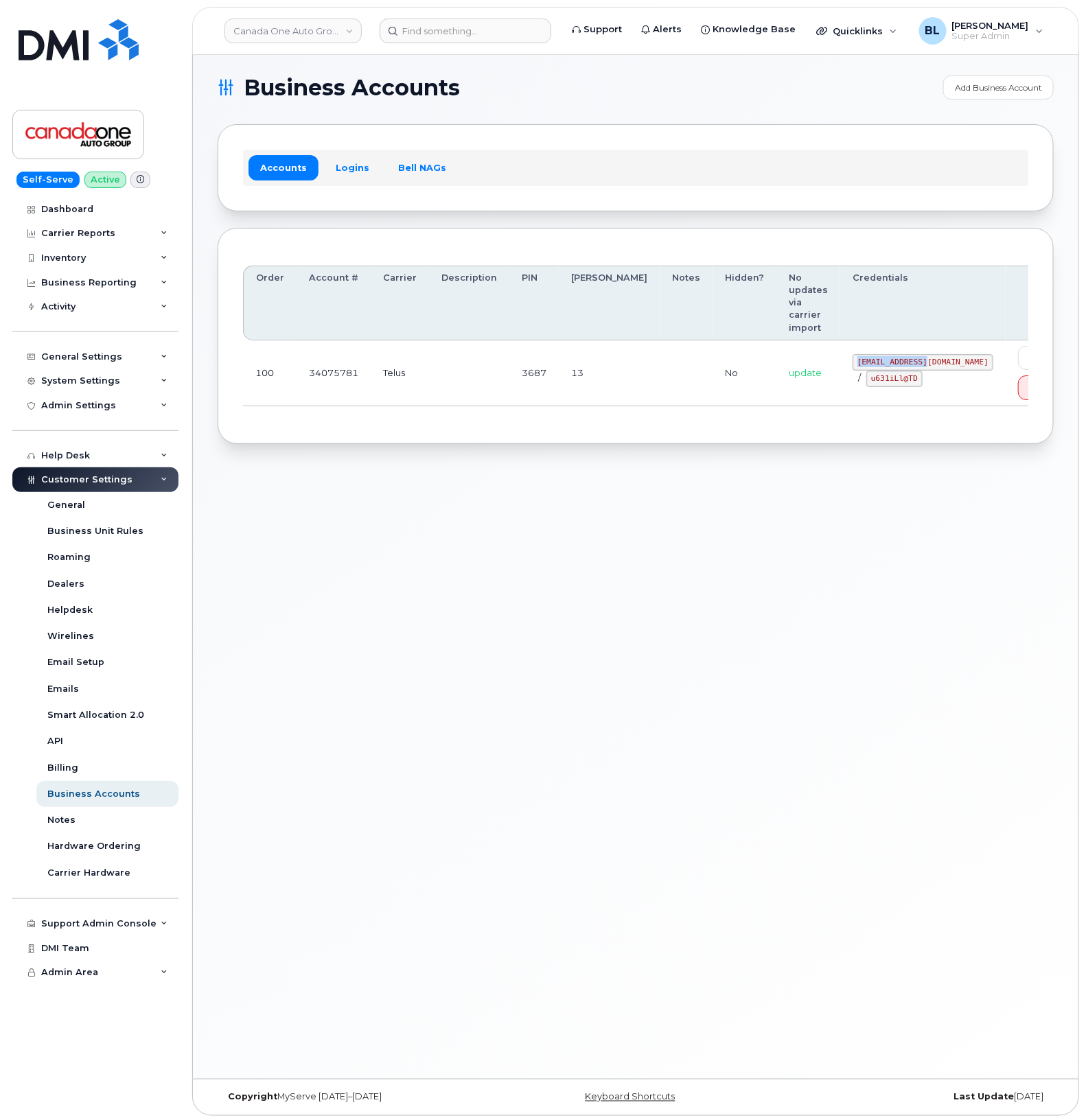
drag, startPoint x: 828, startPoint y: 324, endPoint x: 899, endPoint y: 328, distance: 71.1
click at [867, 354] on div "[EMAIL_ADDRESS][DOMAIN_NAME] / u631iLl@TD" at bounding box center [923, 370] width 141 height 33
copy code "[EMAIL_ADDRESS][DOMAIN_NAME]"
drag, startPoint x: 824, startPoint y: 343, endPoint x: 874, endPoint y: 345, distance: 50.0
click at [867, 371] on code "u631iLl@TD" at bounding box center [894, 379] width 57 height 16
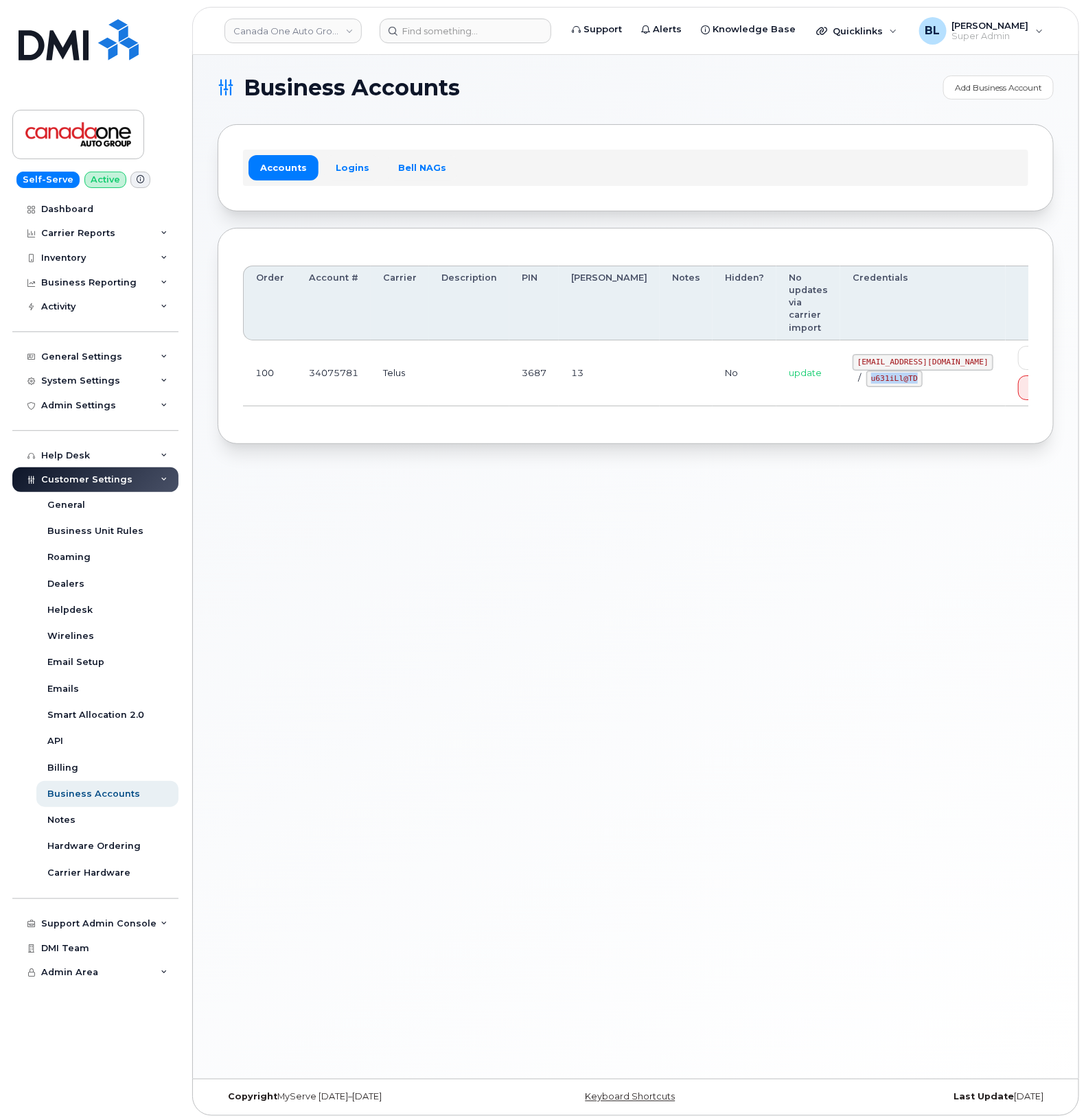
copy code "u631iLl@TD"
click at [497, 565] on div "Business Accounts Add Business Account Accounts Logins Bell NAGs Order Account …" at bounding box center [636, 565] width 886 height 1028
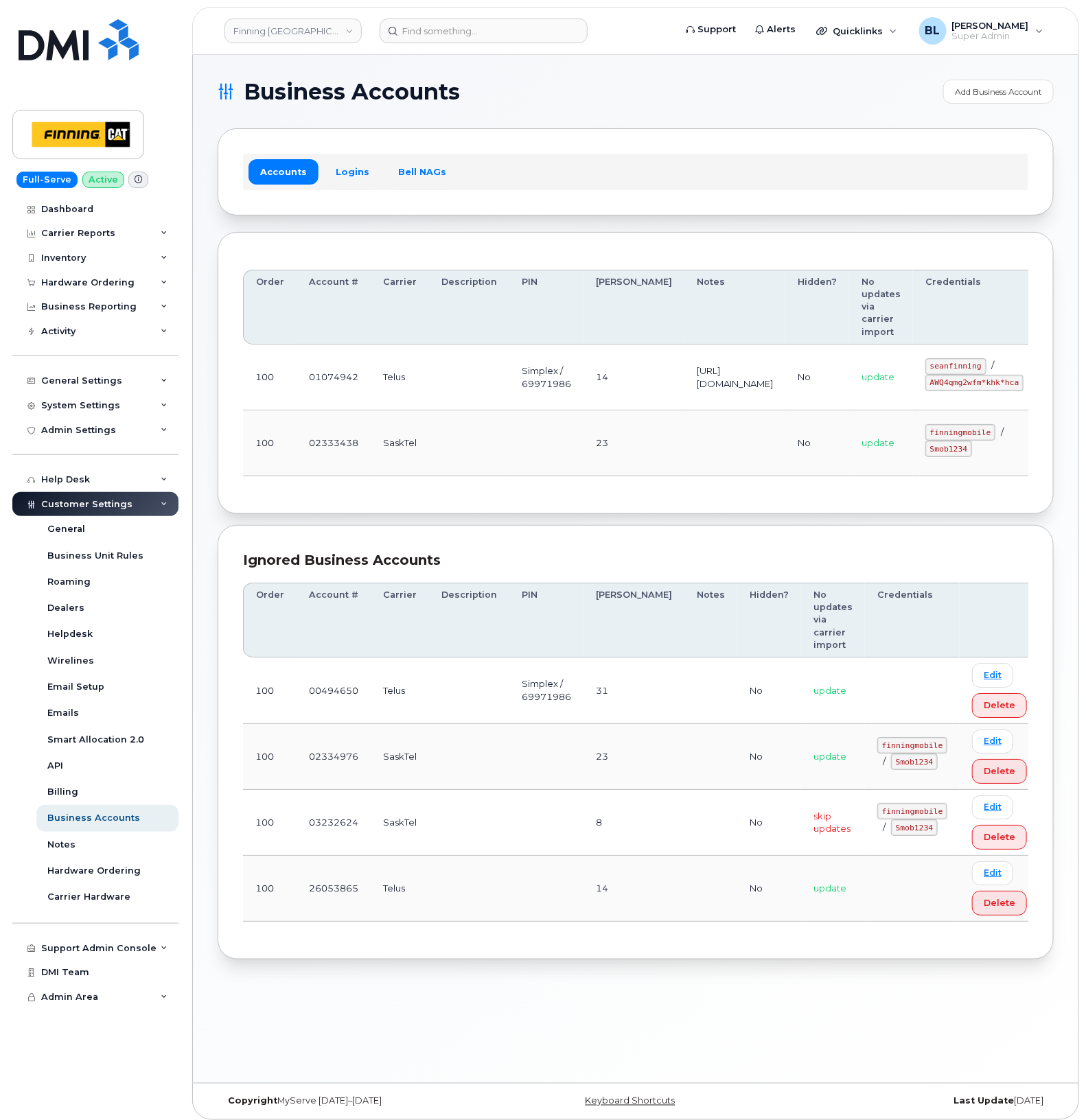
drag, startPoint x: 623, startPoint y: 400, endPoint x: 867, endPoint y: 414, distance: 244.4
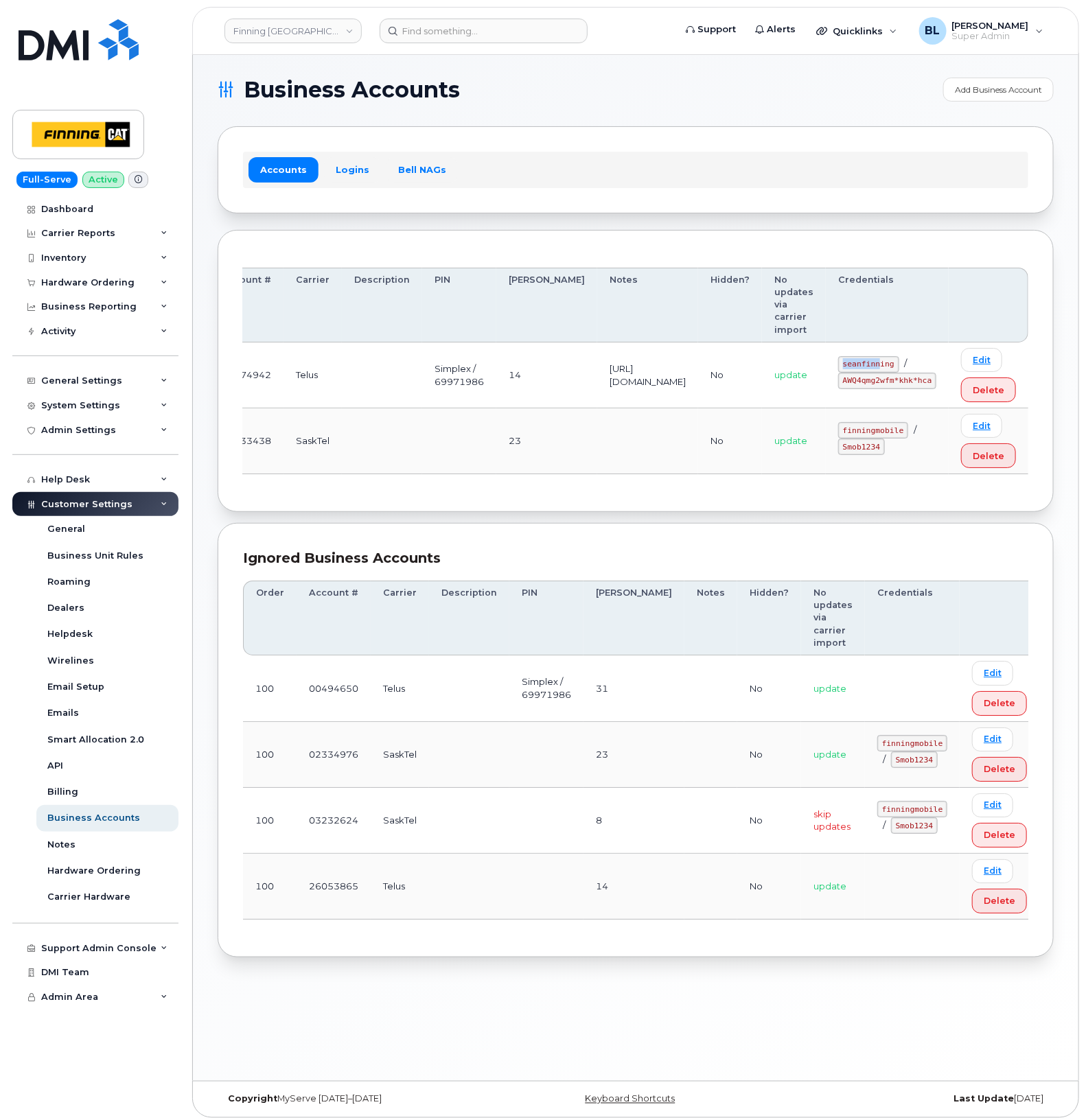
drag, startPoint x: 958, startPoint y: 361, endPoint x: 884, endPoint y: 361, distance: 74.0
click at [884, 361] on code "seanfinning" at bounding box center [869, 364] width 61 height 16
drag, startPoint x: 848, startPoint y: 365, endPoint x: 902, endPoint y: 368, distance: 54.1
click at [899, 368] on code "seanfinning" at bounding box center [869, 364] width 61 height 16
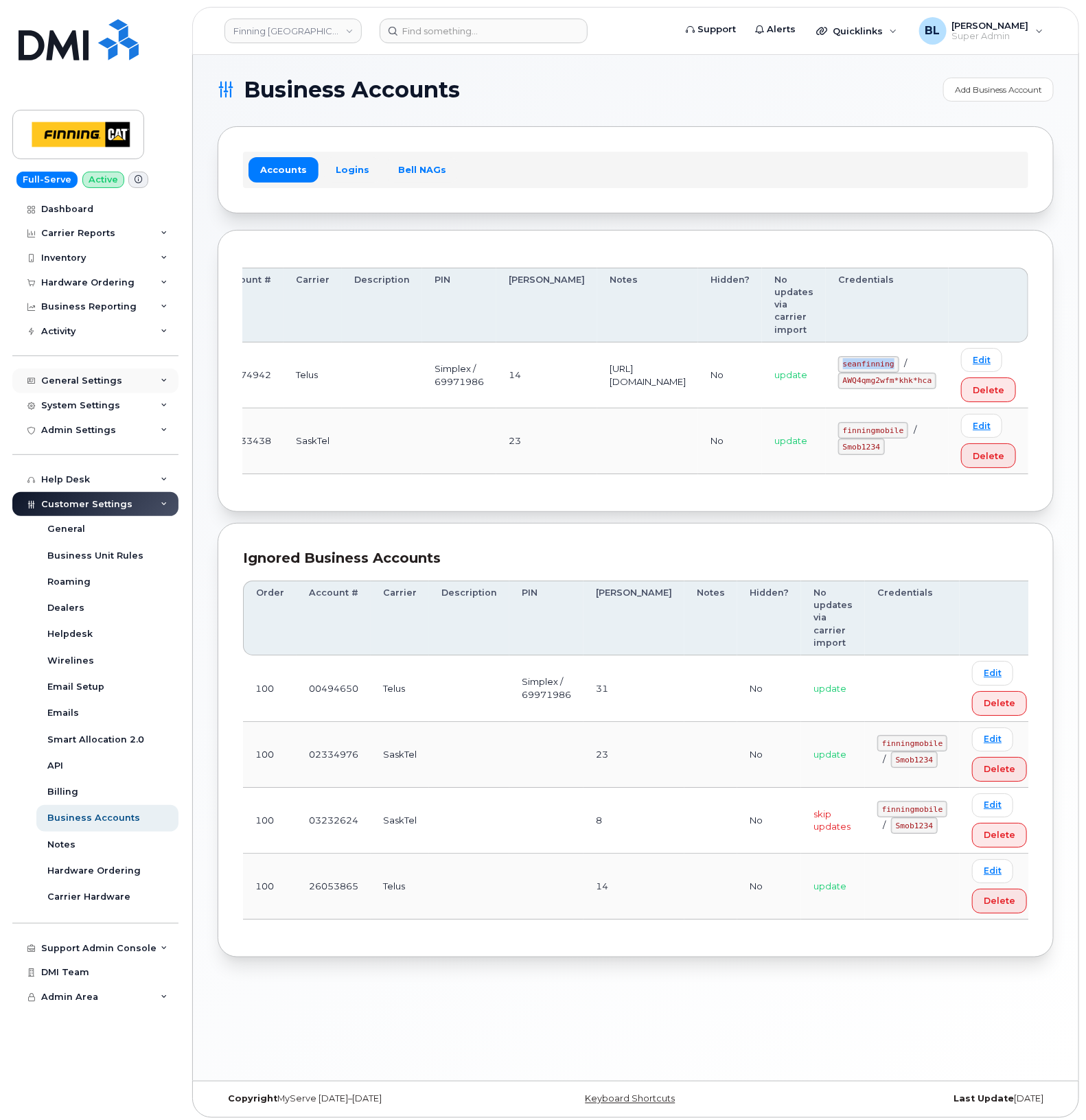
copy code "seanfinning"
drag, startPoint x: 846, startPoint y: 386, endPoint x: 934, endPoint y: 388, distance: 88.0
click at [934, 388] on div "seanfinning / AWQ4qmg2wfm*khk*hca" at bounding box center [888, 372] width 98 height 33
copy code "AWQ4qmg2wfm*khk*hca"
click at [354, 460] on td at bounding box center [382, 442] width 80 height 66
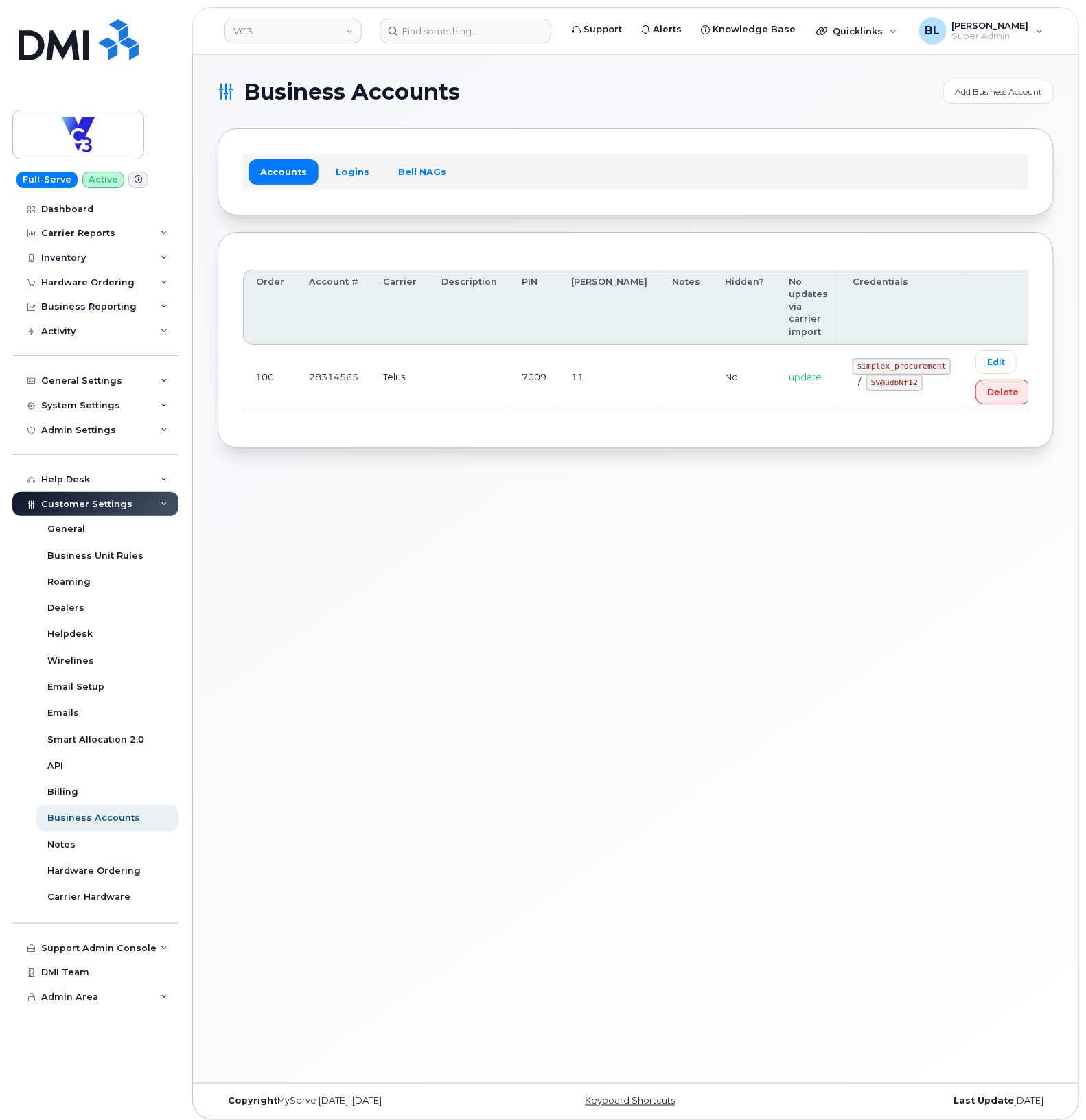
drag, startPoint x: 459, startPoint y: 454, endPoint x: 551, endPoint y: 424, distance: 96.8
click at [459, 453] on div "Business Accounts Add Business Account Accounts Logins Bell NAGs Order Account …" at bounding box center [636, 568] width 886 height 1028
drag, startPoint x: 811, startPoint y: 341, endPoint x: 901, endPoint y: 346, distance: 90.1
click at [901, 346] on td "simplex_procurement / SV@udbNf12" at bounding box center [902, 378] width 123 height 66
copy code "simplex_procurement"
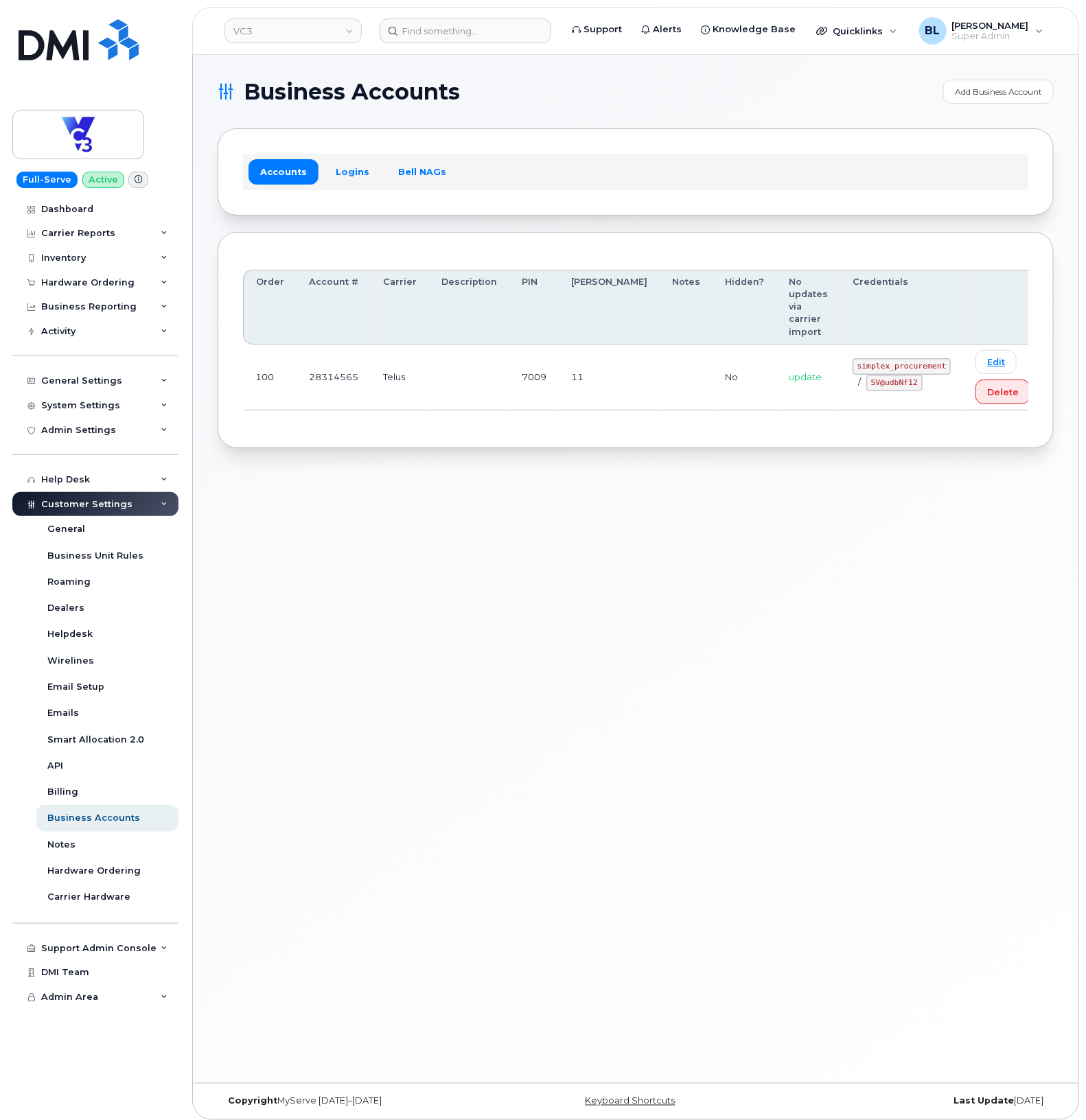
drag, startPoint x: 507, startPoint y: 411, endPoint x: 738, endPoint y: 391, distance: 231.9
click at [507, 411] on div "Order Account # Carrier Description PIN Bill Day Notes Hidden? No updates via c…" at bounding box center [635, 341] width 836 height 217
drag, startPoint x: 813, startPoint y: 357, endPoint x: 864, endPoint y: 365, distance: 51.6
click at [864, 365] on td "simplex_procurement / SV@udbNf12" at bounding box center [902, 378] width 123 height 66
copy code "SV@udbNf12"
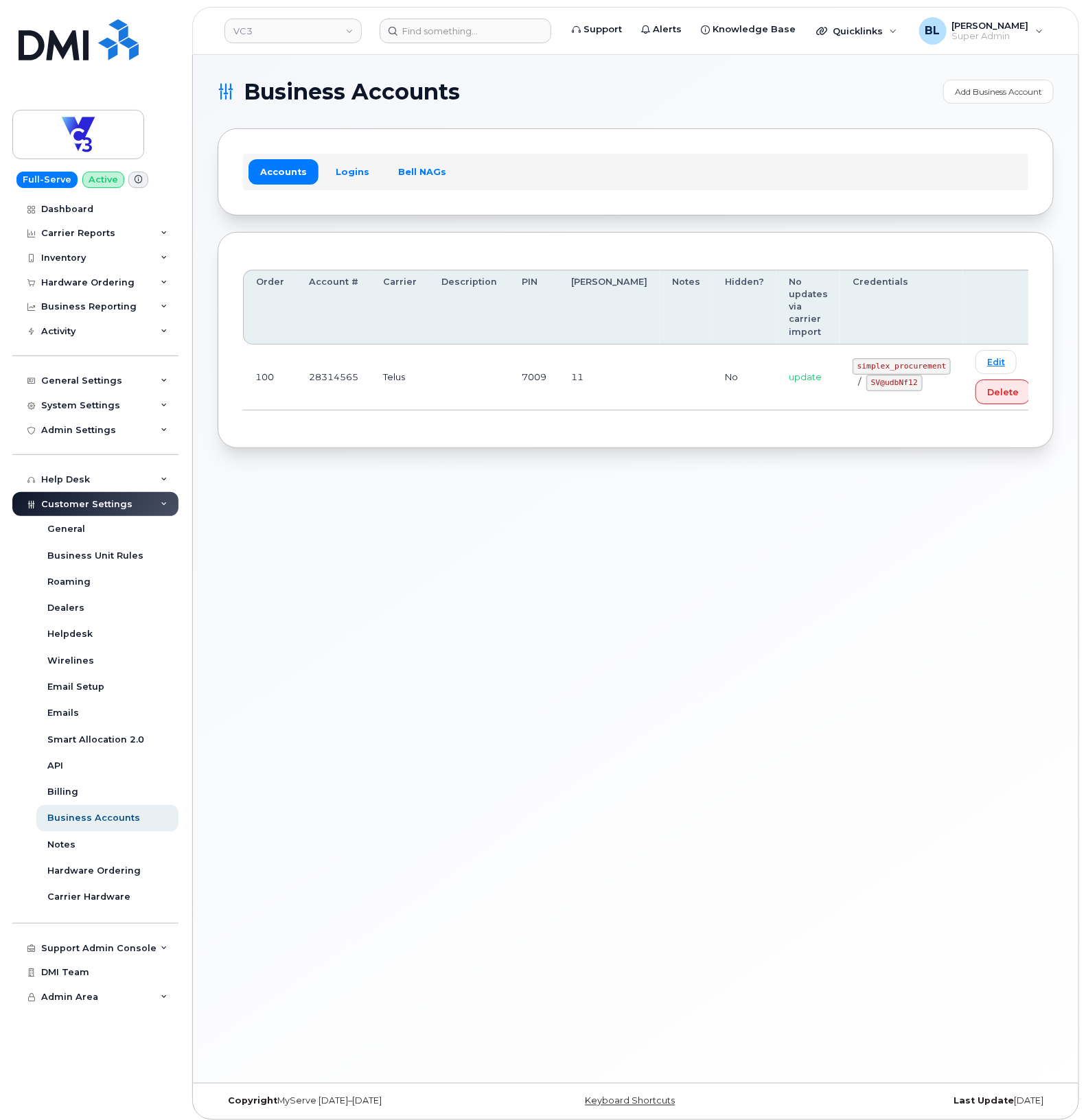
click at [424, 506] on div "Business Accounts Add Business Account Accounts Logins Bell NAGs Order Account …" at bounding box center [636, 568] width 886 height 1028
